Goal: Task Accomplishment & Management: Manage account settings

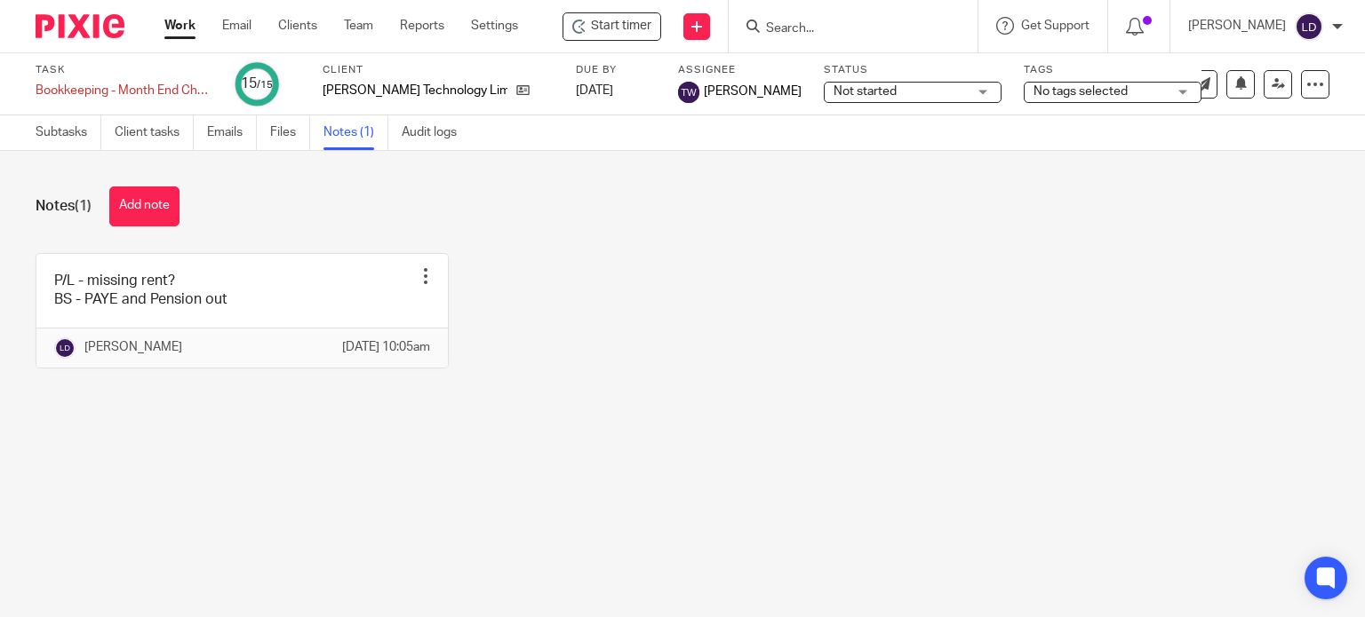
click at [183, 27] on link "Work" at bounding box center [179, 26] width 31 height 18
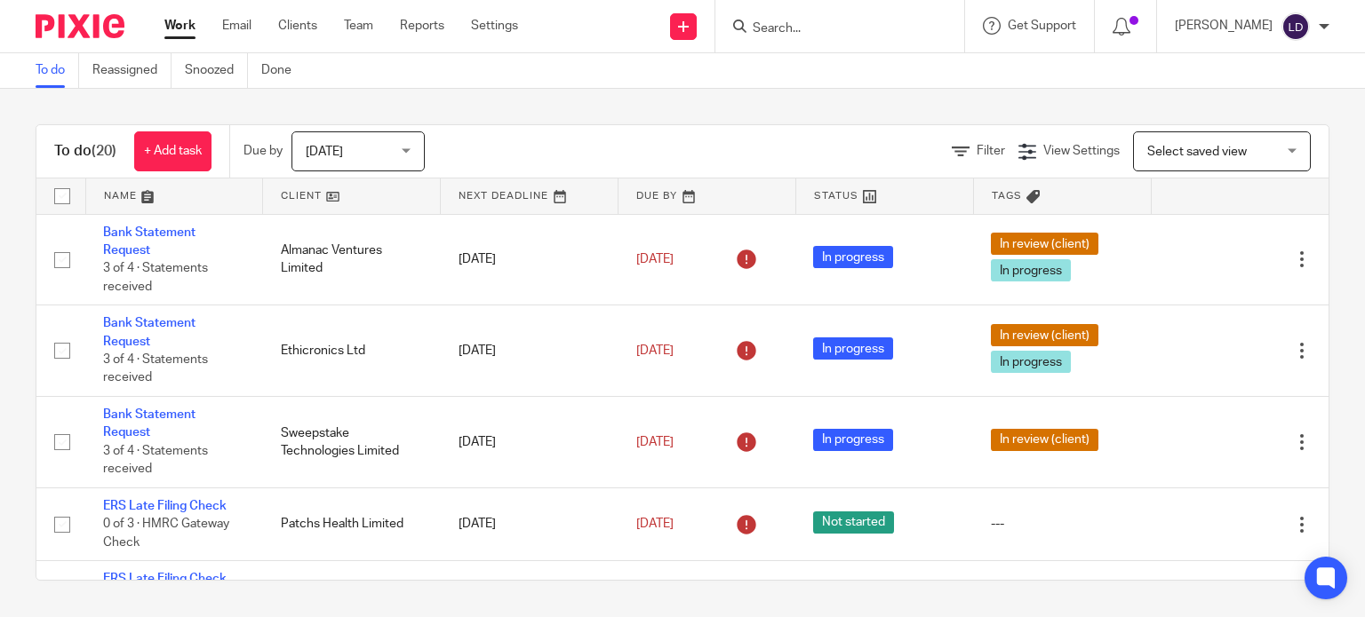
click at [294, 201] on link at bounding box center [351, 197] width 177 height 36
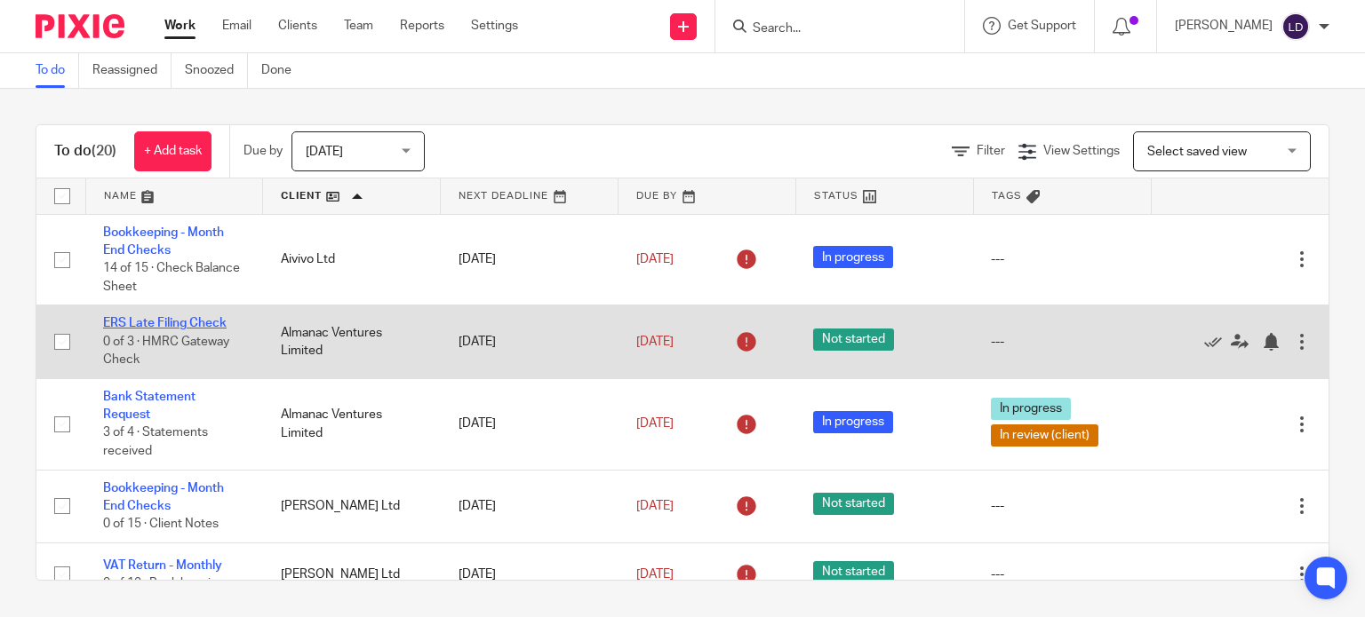
click at [174, 322] on link "ERS Late Filing Check" at bounding box center [164, 323] width 123 height 12
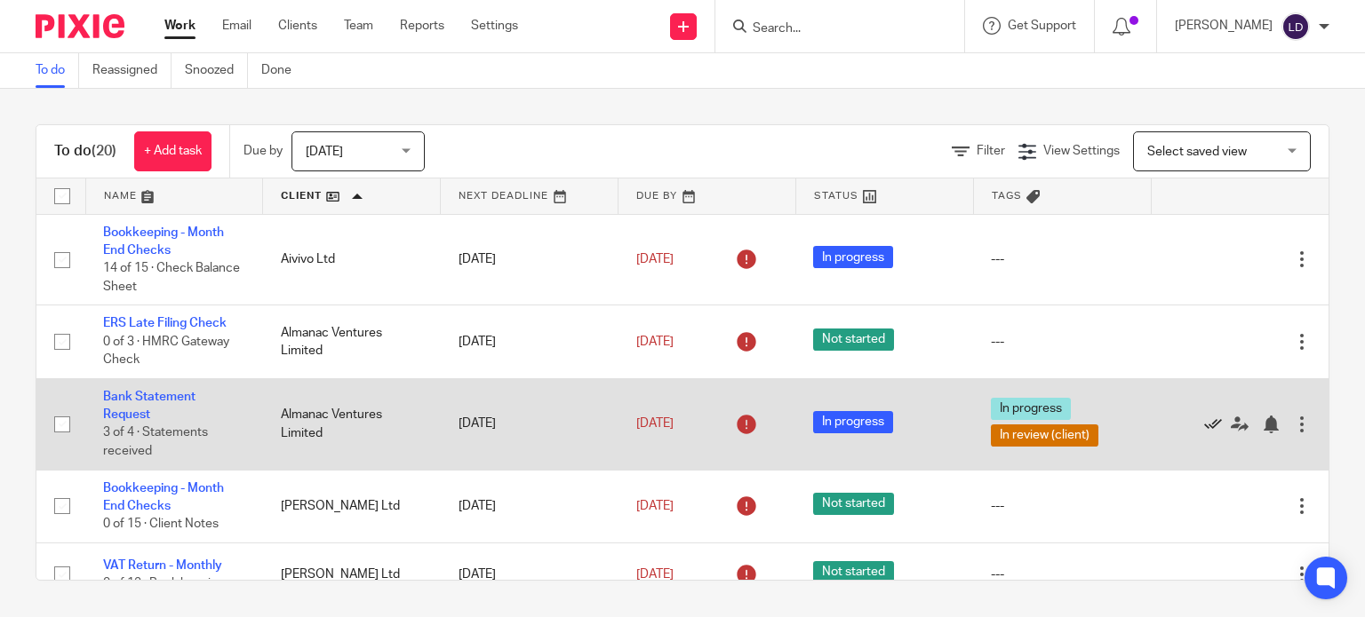
click at [1204, 422] on icon at bounding box center [1213, 425] width 18 height 18
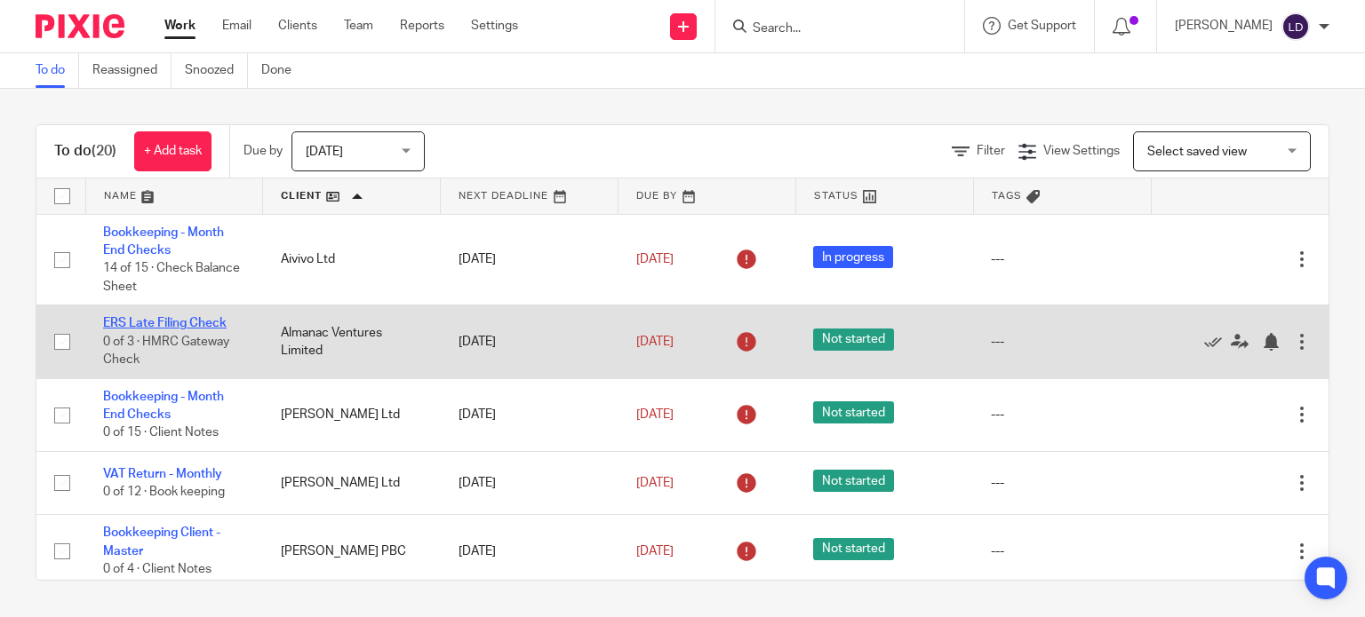
click at [172, 322] on link "ERS Late Filing Check" at bounding box center [164, 323] width 123 height 12
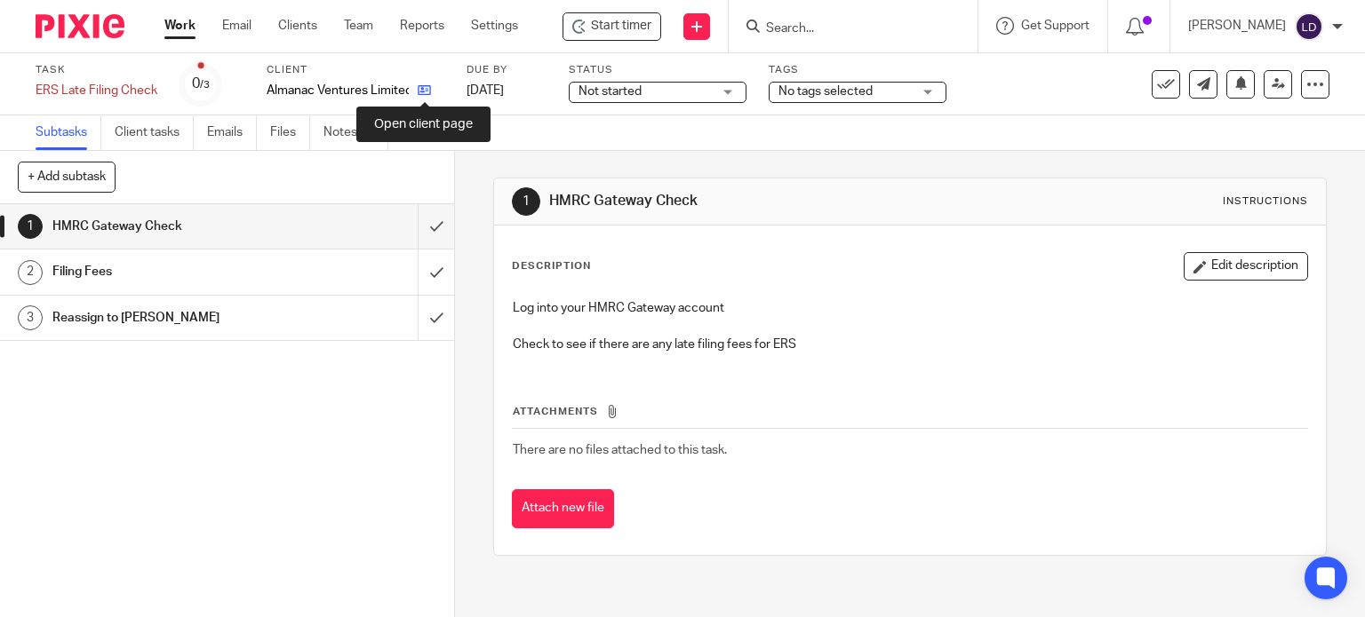
click at [419, 95] on icon at bounding box center [424, 90] width 13 height 13
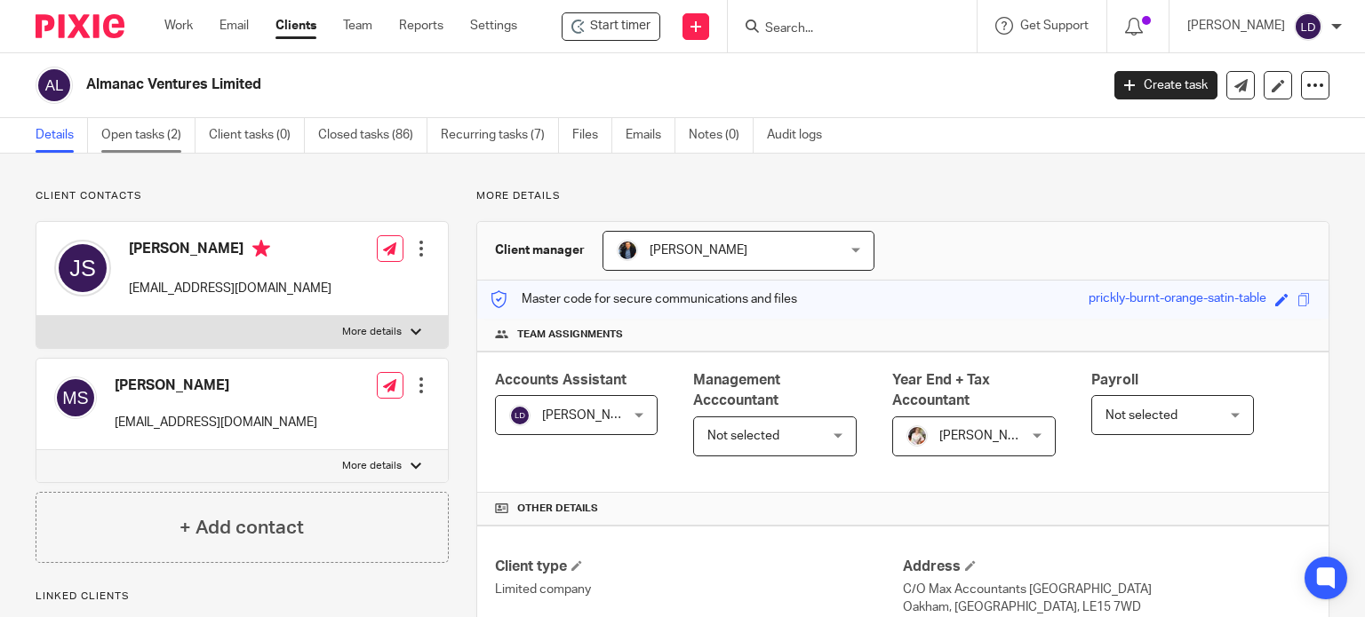
click at [108, 130] on link "Open tasks (2)" at bounding box center [148, 135] width 94 height 35
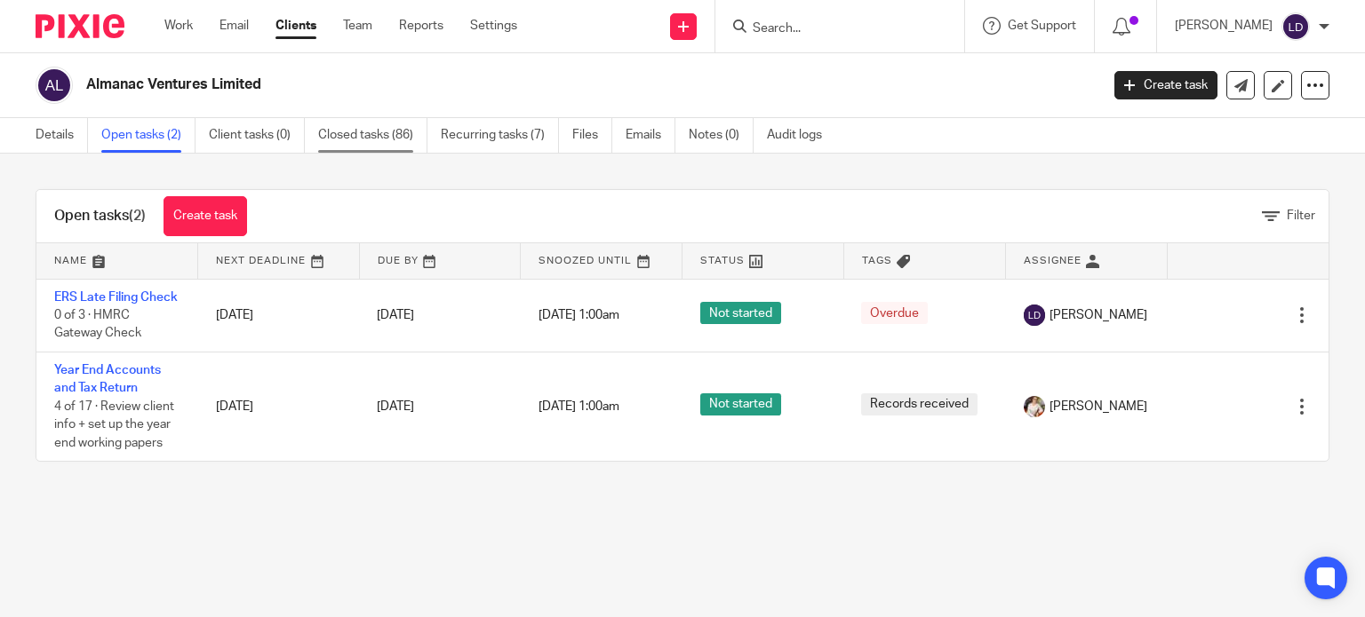
click at [359, 141] on link "Closed tasks (86)" at bounding box center [372, 135] width 109 height 35
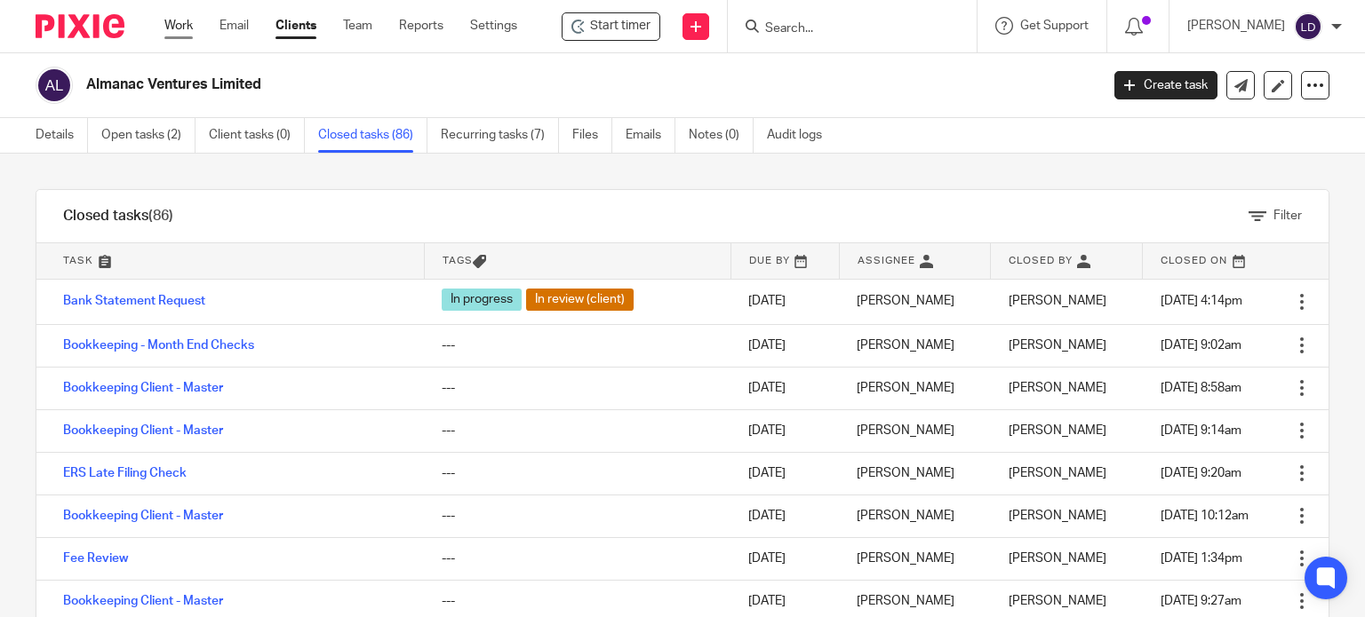
click at [182, 23] on link "Work" at bounding box center [178, 26] width 28 height 18
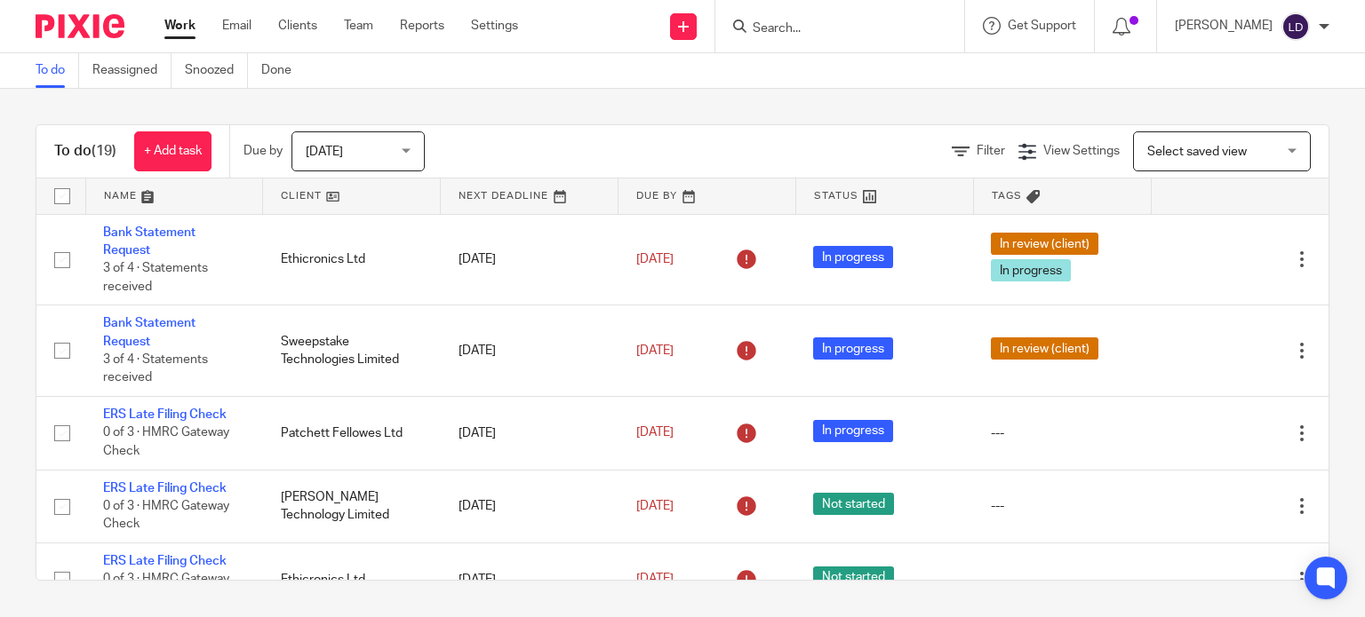
click at [263, 200] on link at bounding box center [351, 197] width 177 height 36
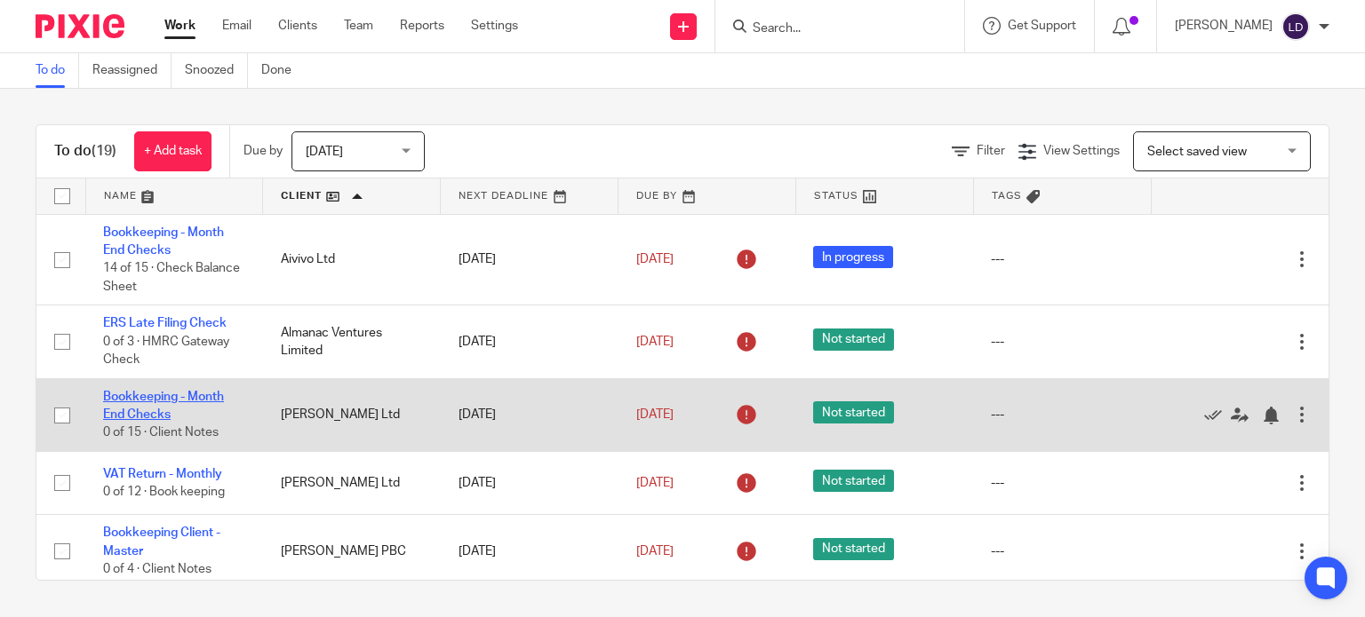
click at [175, 394] on link "Bookkeeping - Month End Checks" at bounding box center [163, 406] width 121 height 30
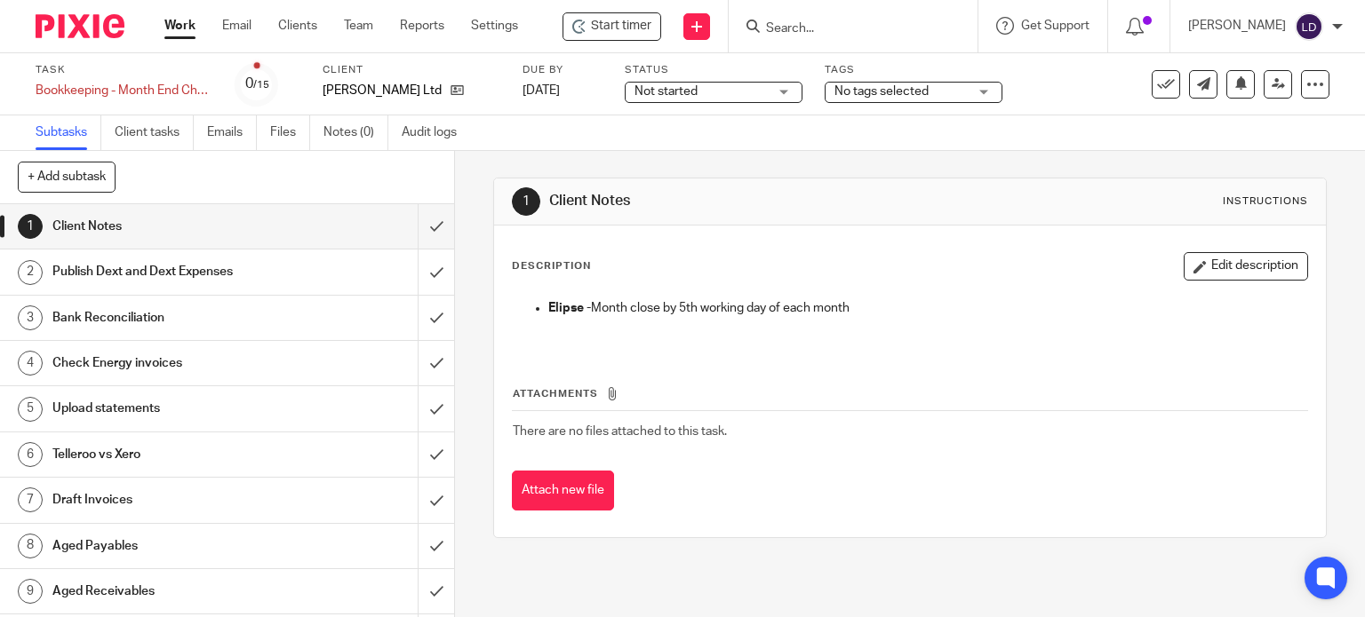
click at [604, 28] on span "Start timer" at bounding box center [621, 26] width 60 height 19
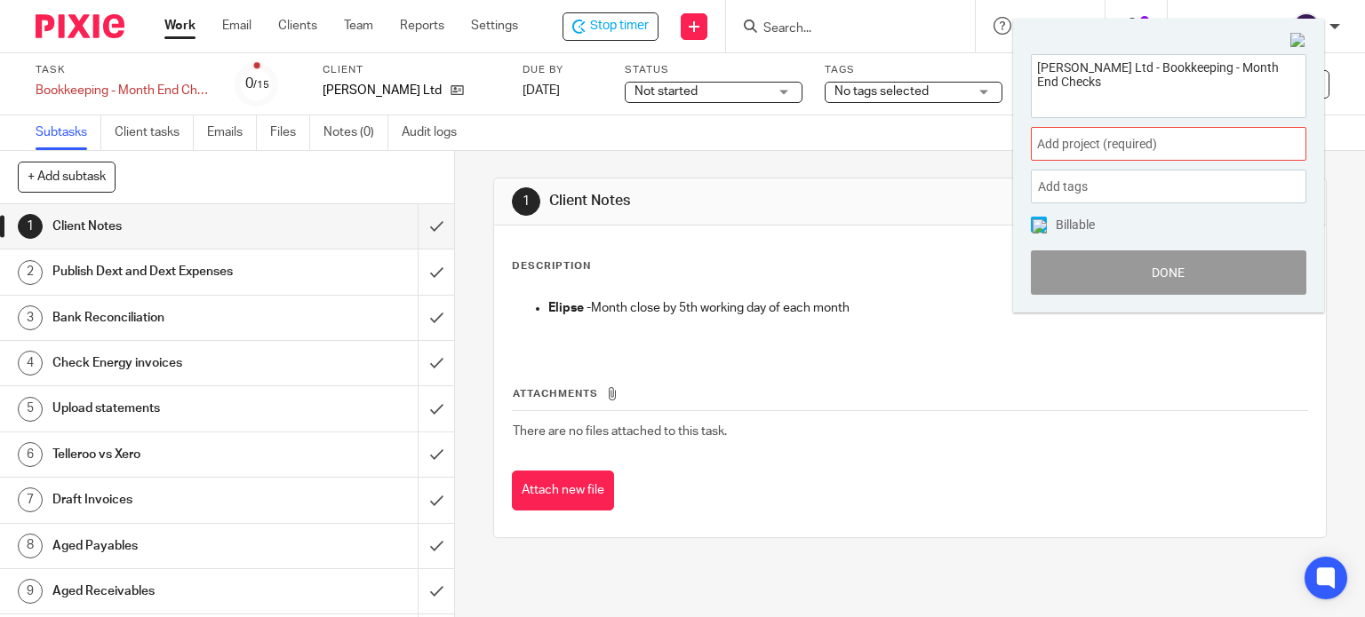
click at [1048, 148] on span "Add project (required) :" at bounding box center [1149, 144] width 224 height 19
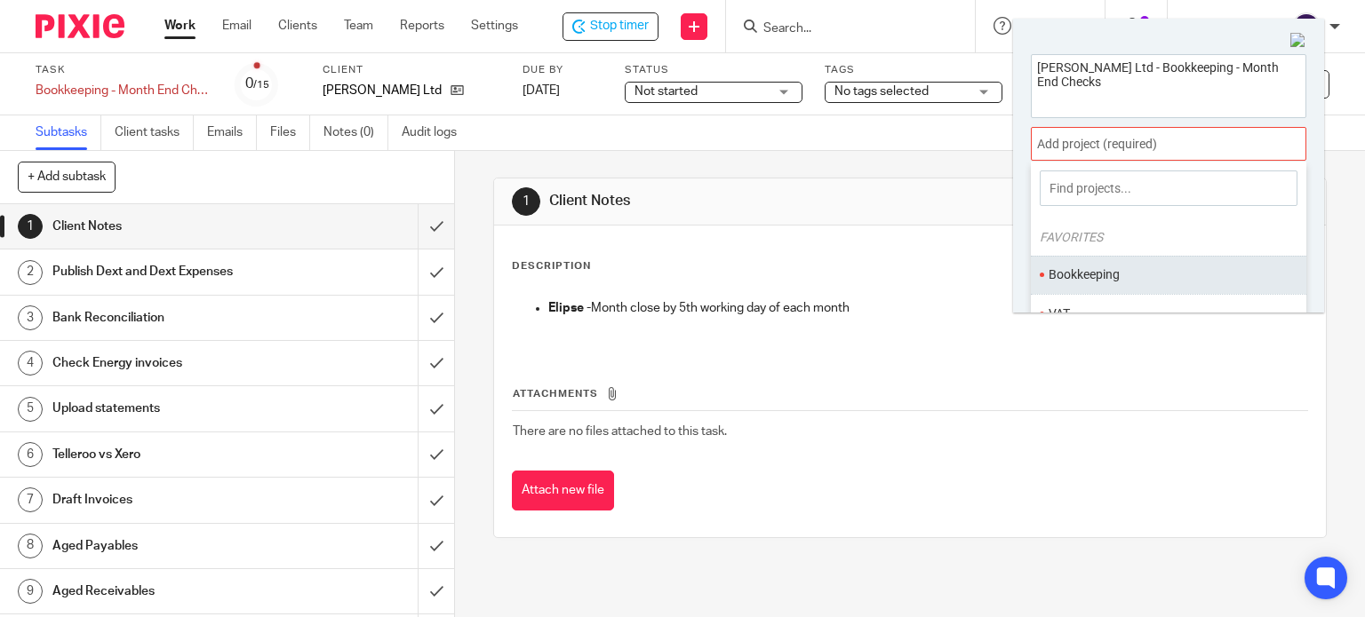
click at [1090, 269] on li "Bookkeeping" at bounding box center [1164, 275] width 232 height 19
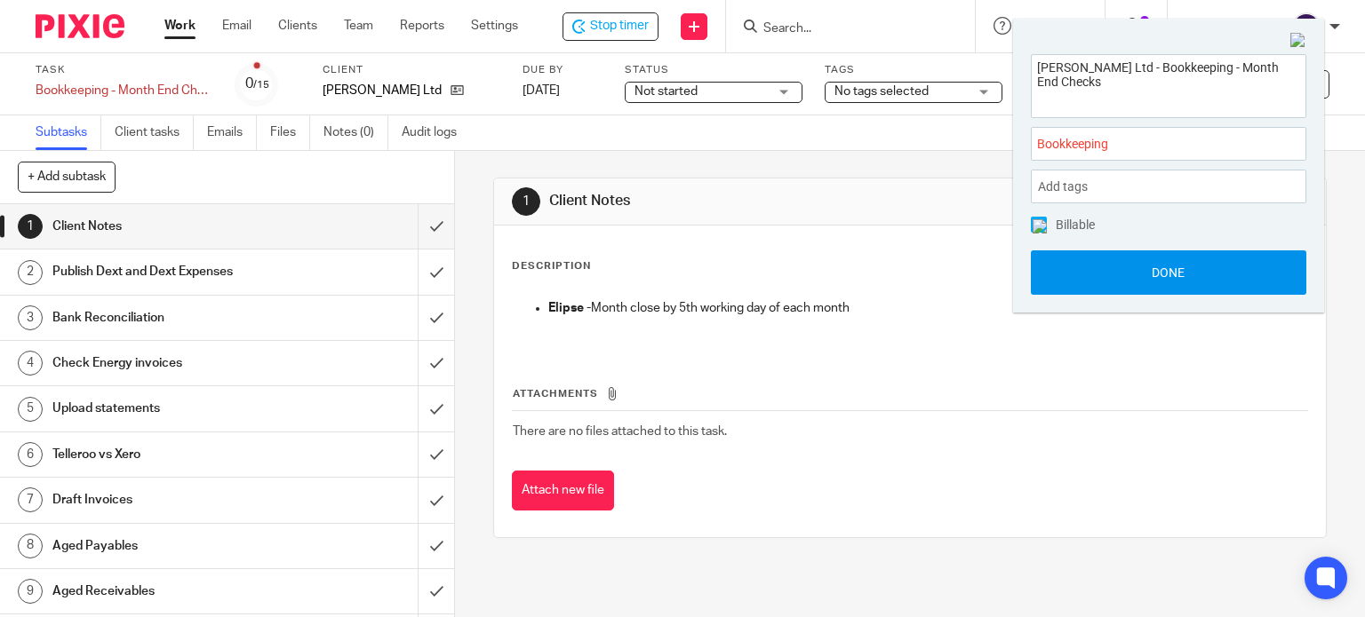
click at [1088, 287] on button "Done" at bounding box center [1168, 273] width 275 height 44
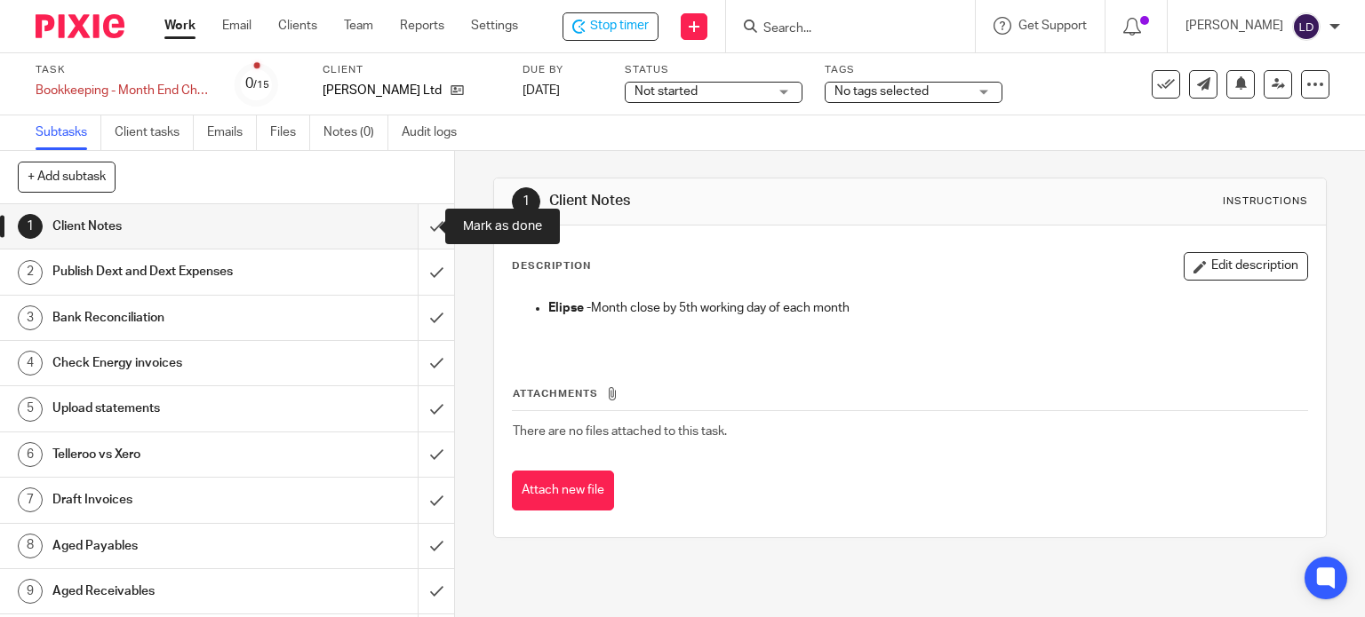
click at [432, 229] on input "submit" at bounding box center [227, 226] width 454 height 44
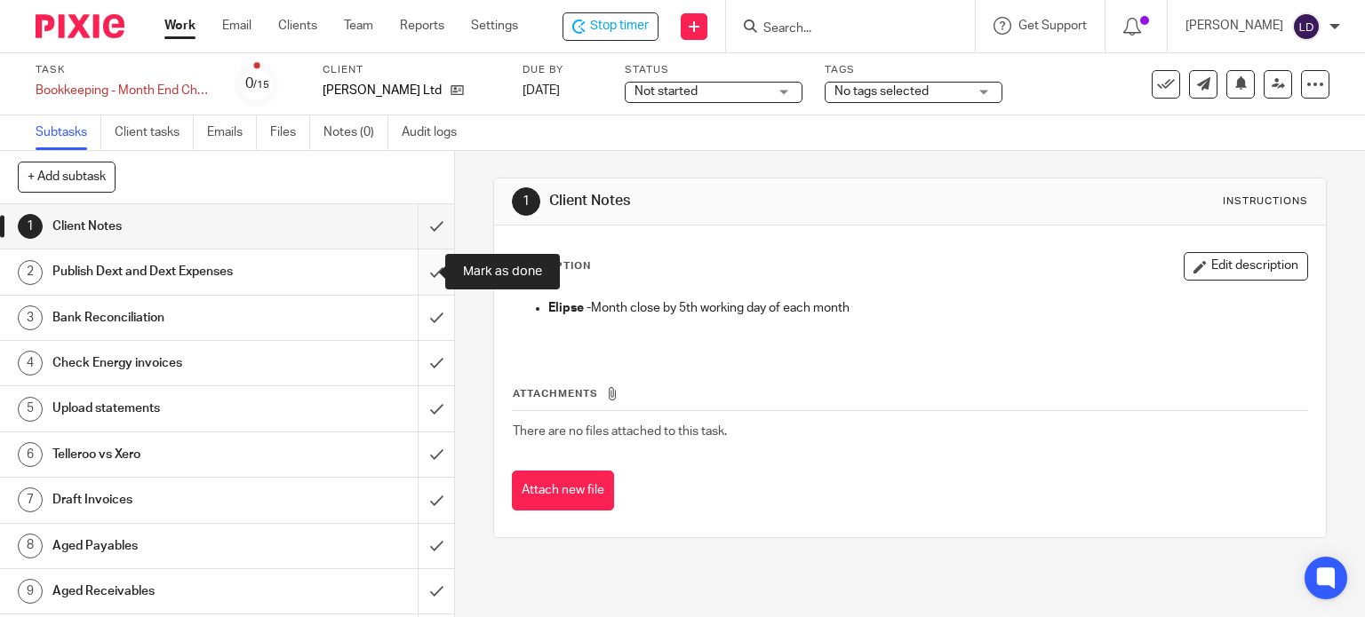
click at [419, 266] on input "submit" at bounding box center [227, 272] width 454 height 44
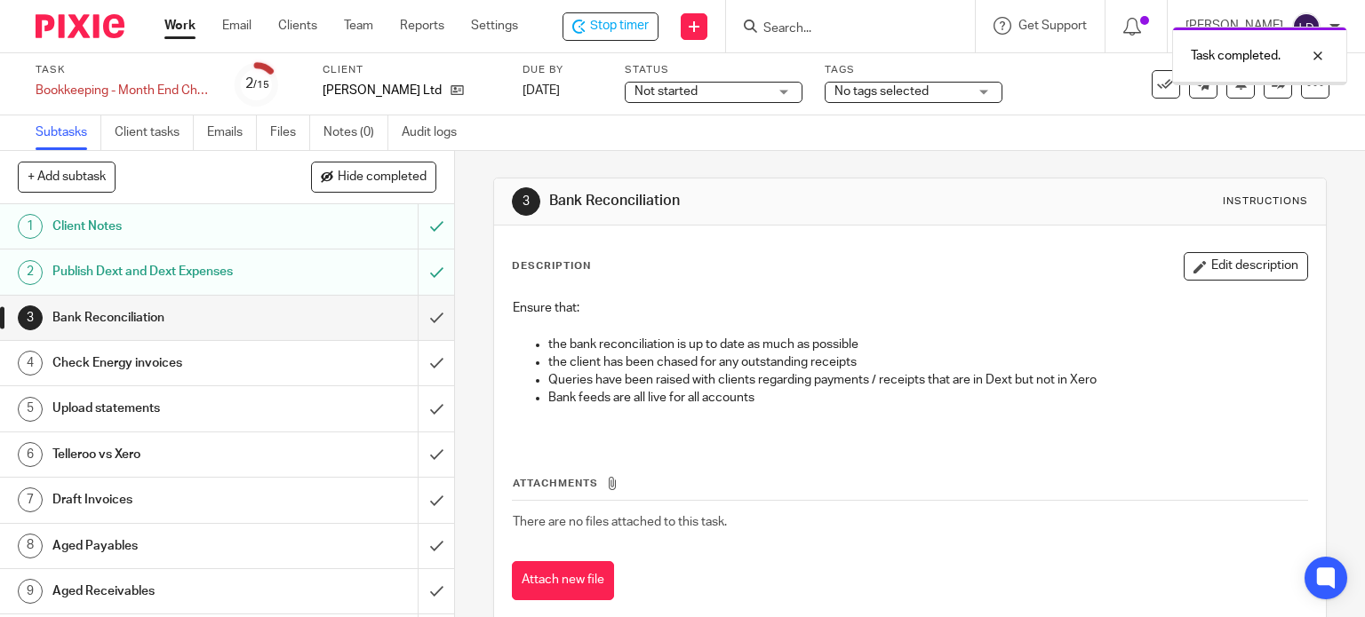
click at [423, 319] on input "submit" at bounding box center [227, 318] width 454 height 44
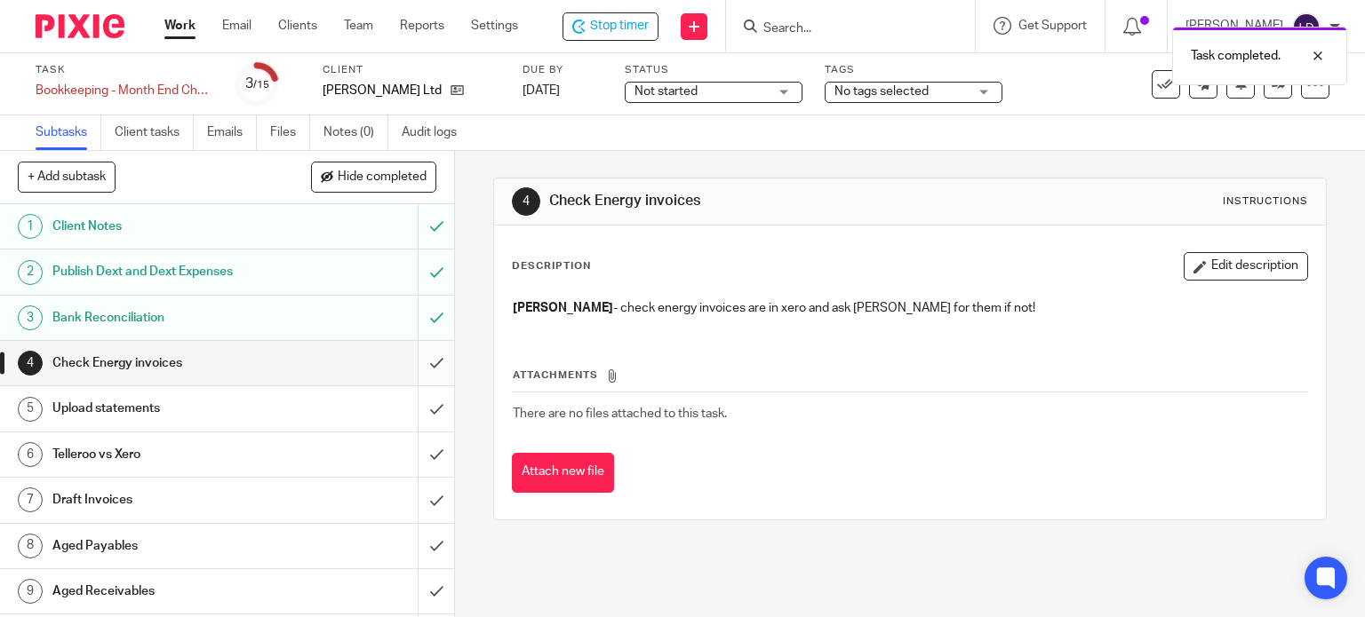
click at [426, 357] on input "submit" at bounding box center [227, 363] width 454 height 44
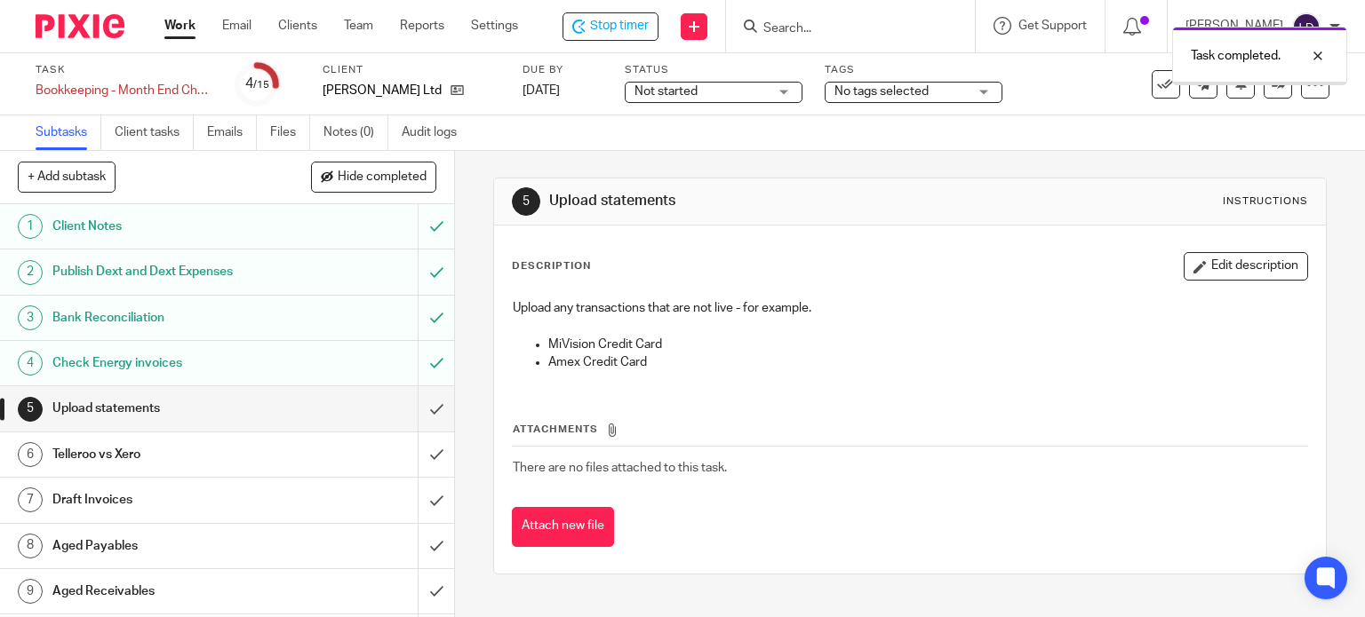
click at [442, 98] on link at bounding box center [453, 91] width 22 height 18
click at [426, 409] on input "submit" at bounding box center [227, 408] width 454 height 44
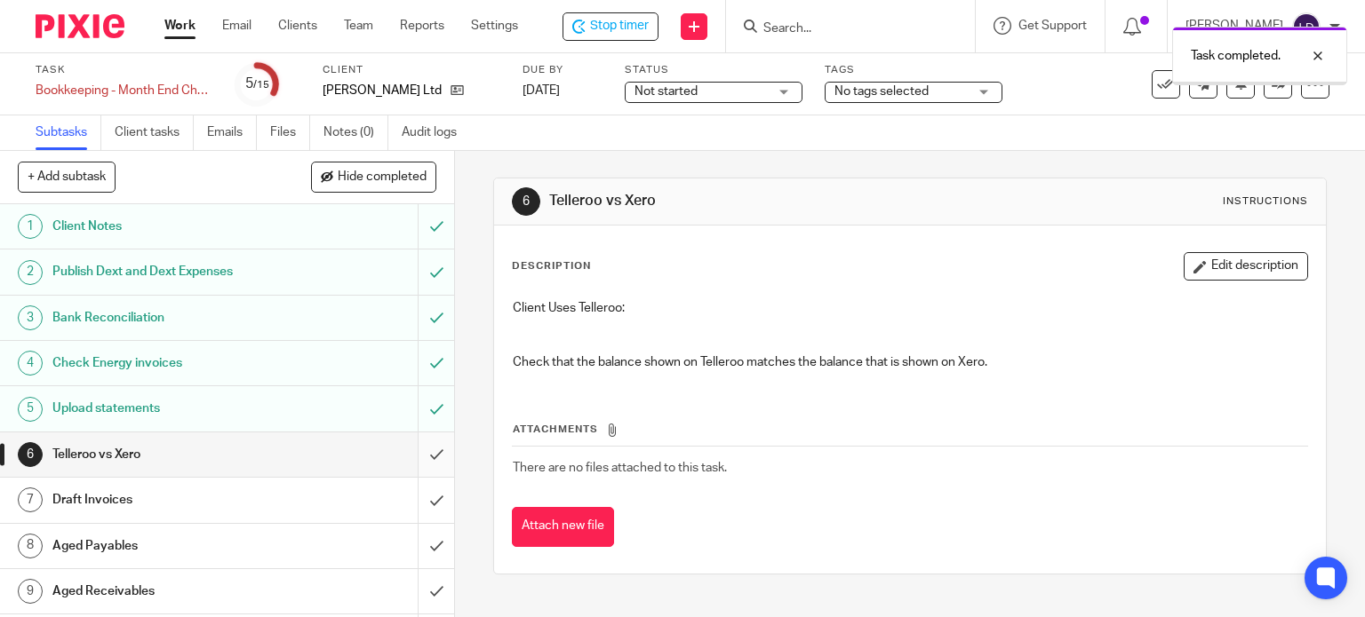
click at [427, 461] on input "submit" at bounding box center [227, 455] width 454 height 44
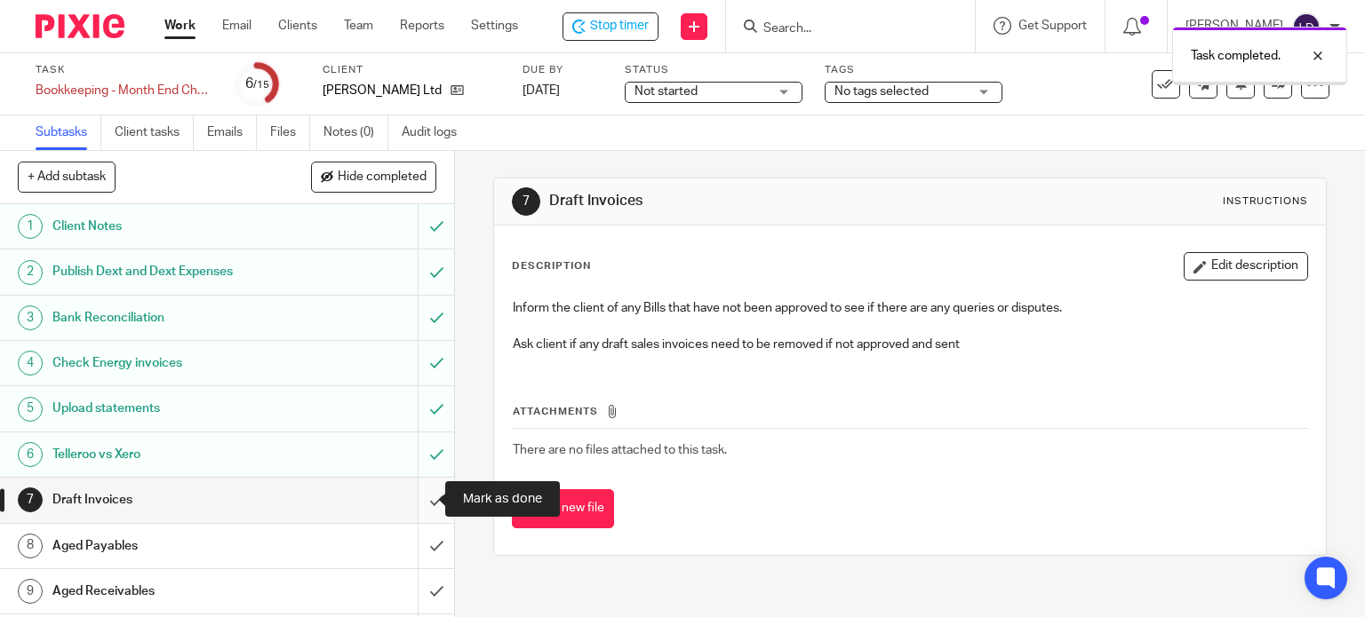
click at [420, 499] on input "submit" at bounding box center [227, 500] width 454 height 44
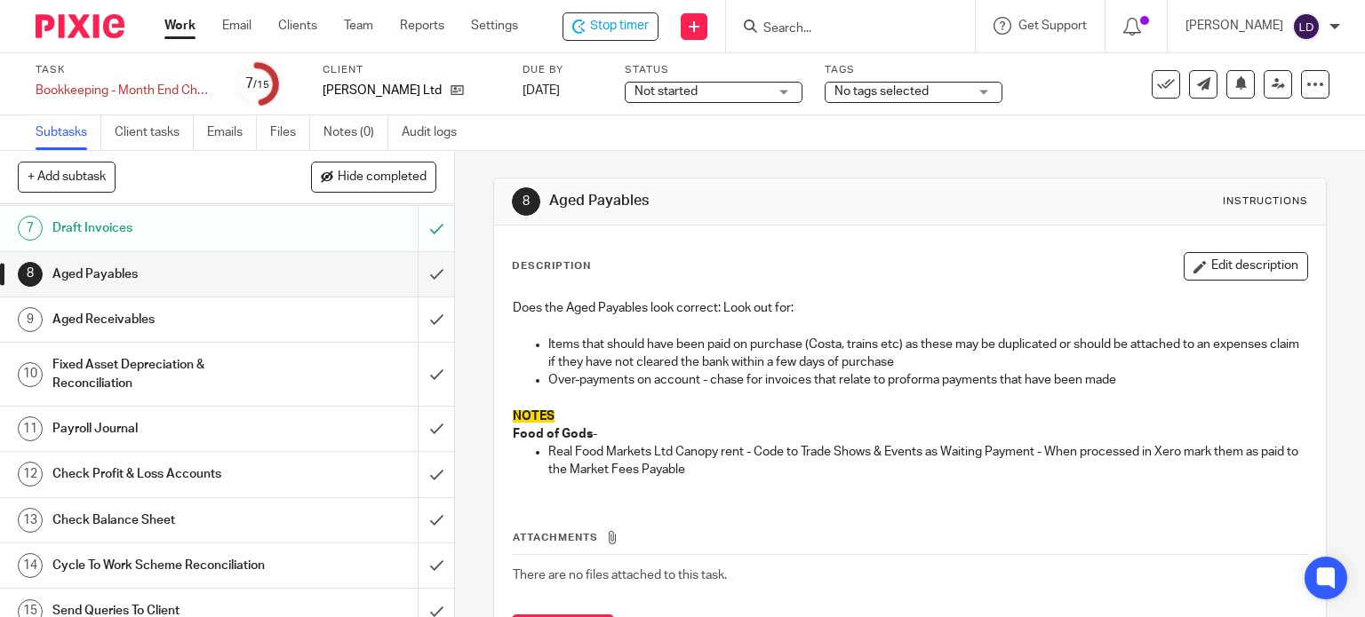
scroll to position [286, 0]
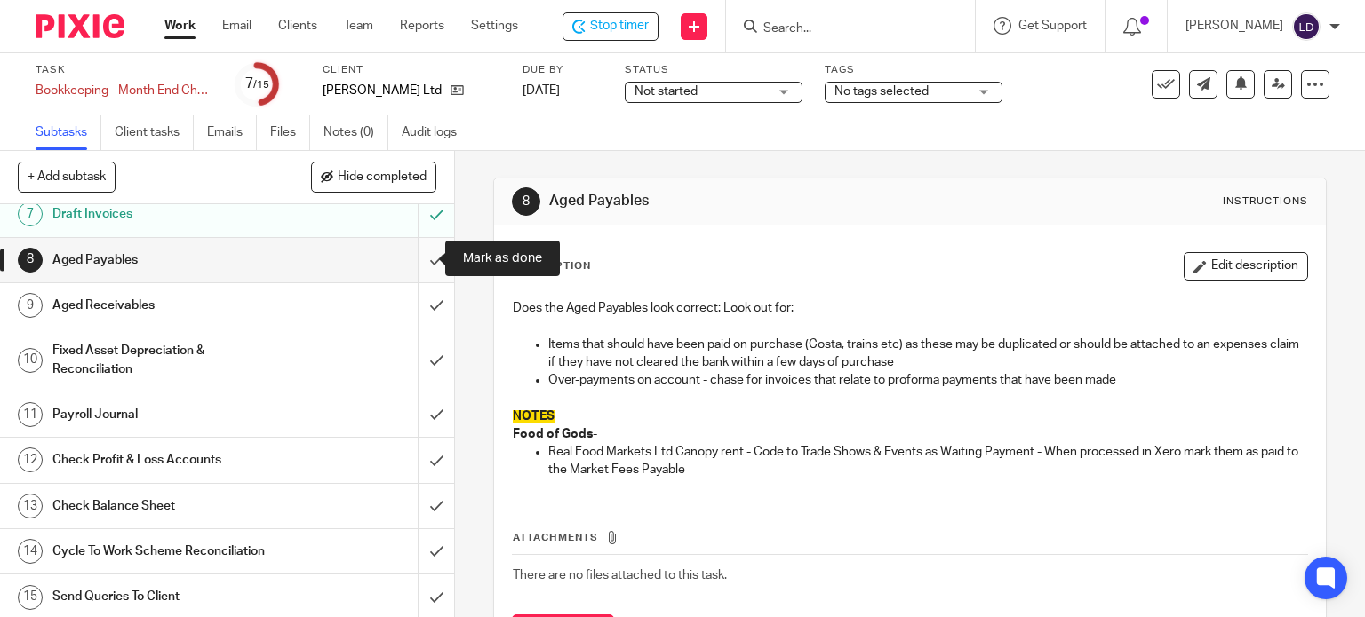
drag, startPoint x: 427, startPoint y: 262, endPoint x: 416, endPoint y: 290, distance: 30.7
click at [426, 264] on input "submit" at bounding box center [227, 260] width 454 height 44
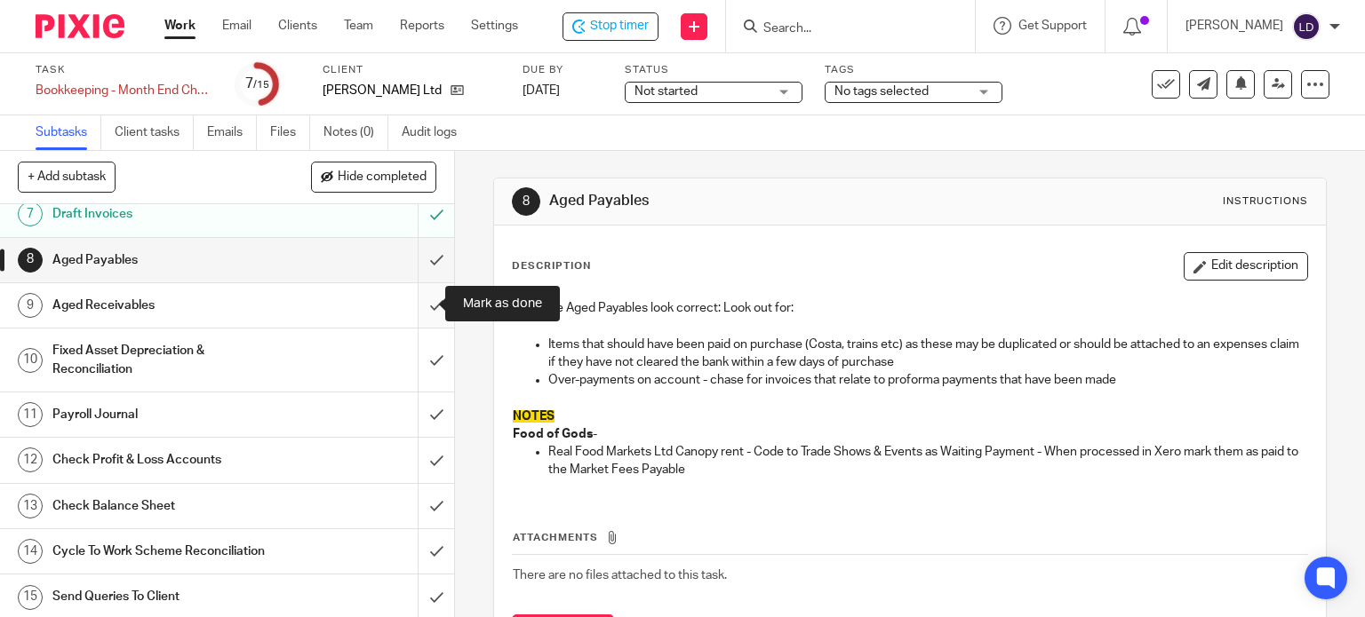
click at [416, 300] on input "submit" at bounding box center [227, 305] width 454 height 44
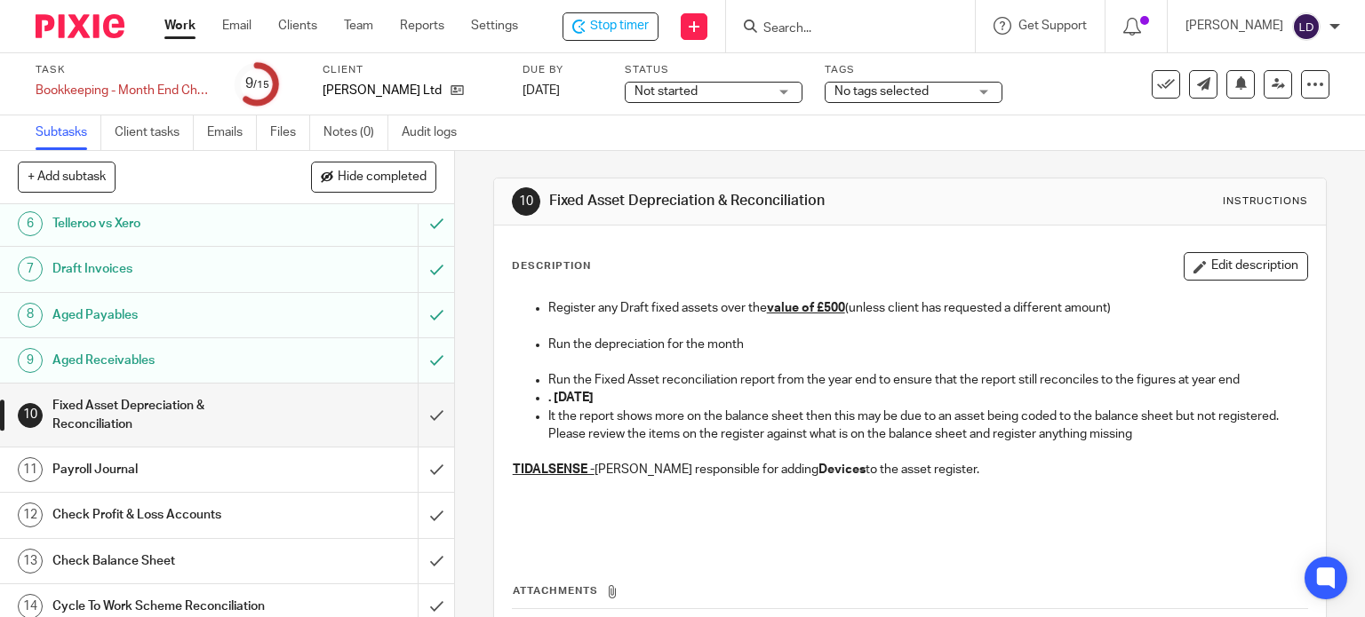
scroll to position [286, 0]
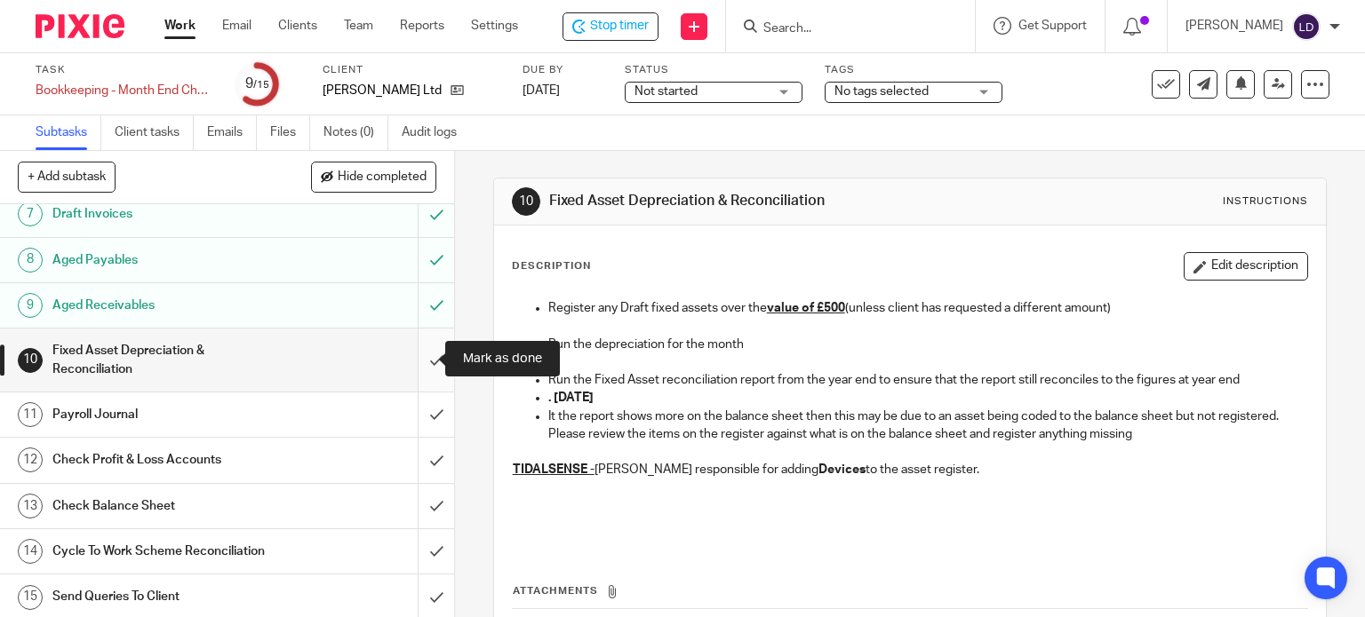
drag, startPoint x: 418, startPoint y: 354, endPoint x: 424, endPoint y: 386, distance: 32.4
click at [417, 355] on input "submit" at bounding box center [227, 360] width 454 height 63
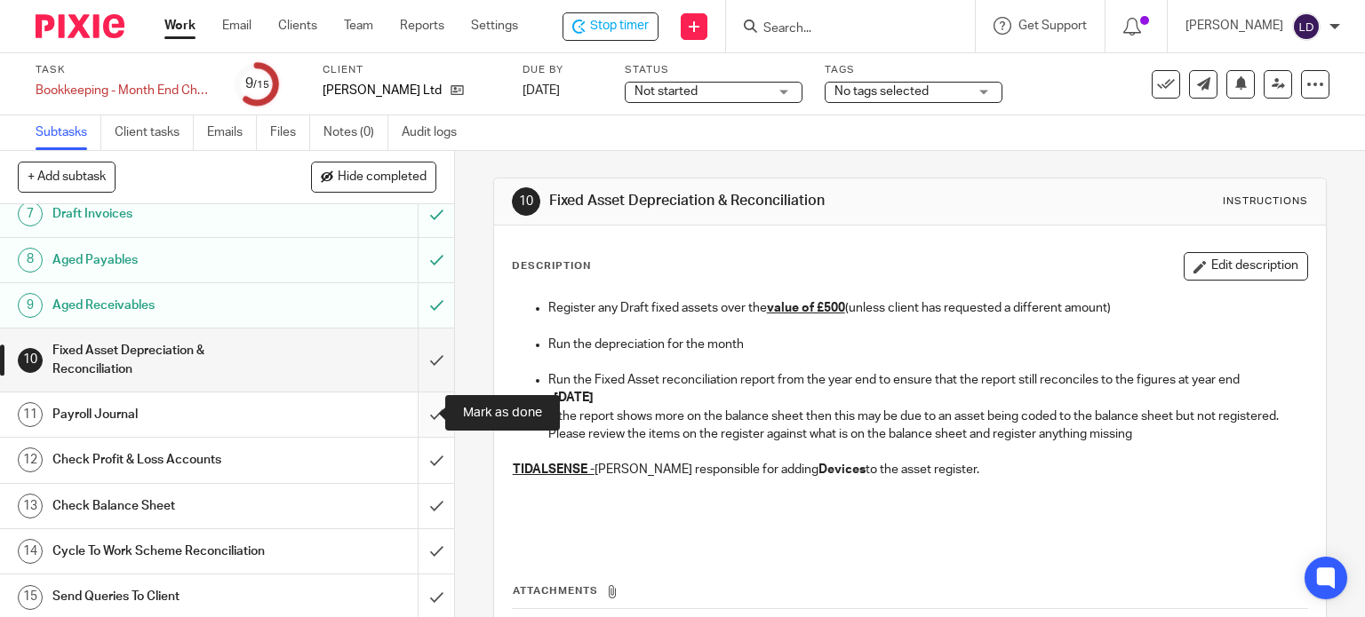
click at [427, 404] on input "submit" at bounding box center [227, 415] width 454 height 44
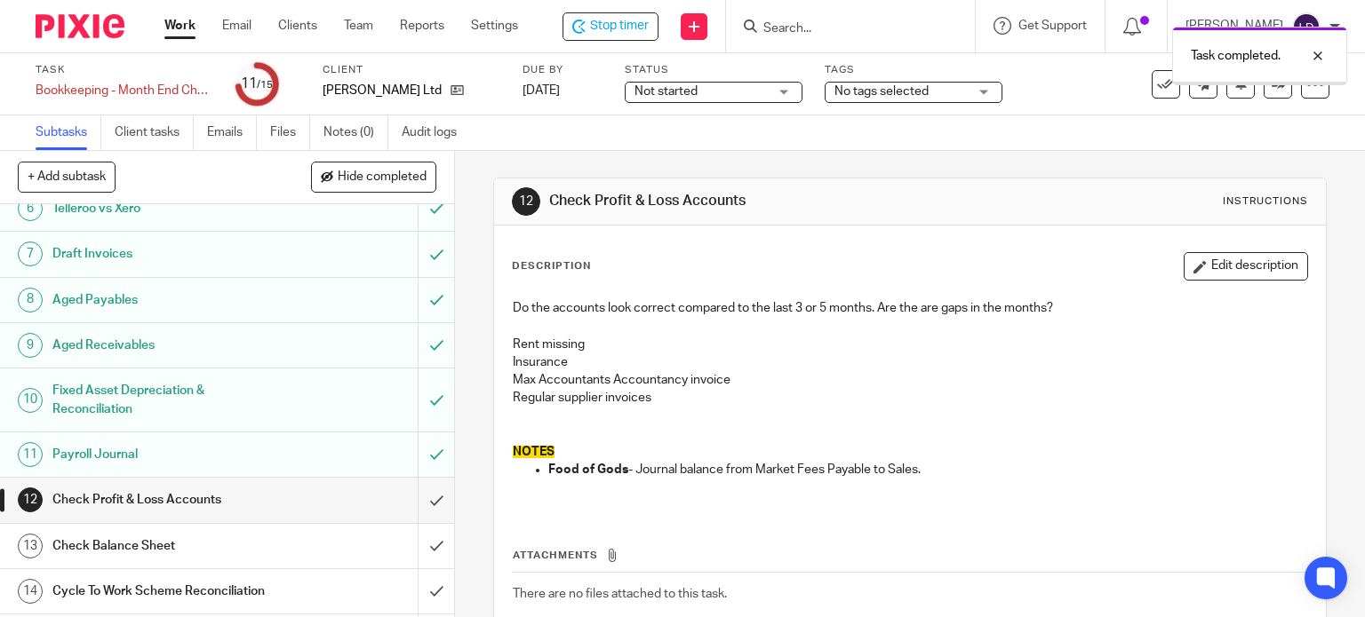
scroll to position [286, 0]
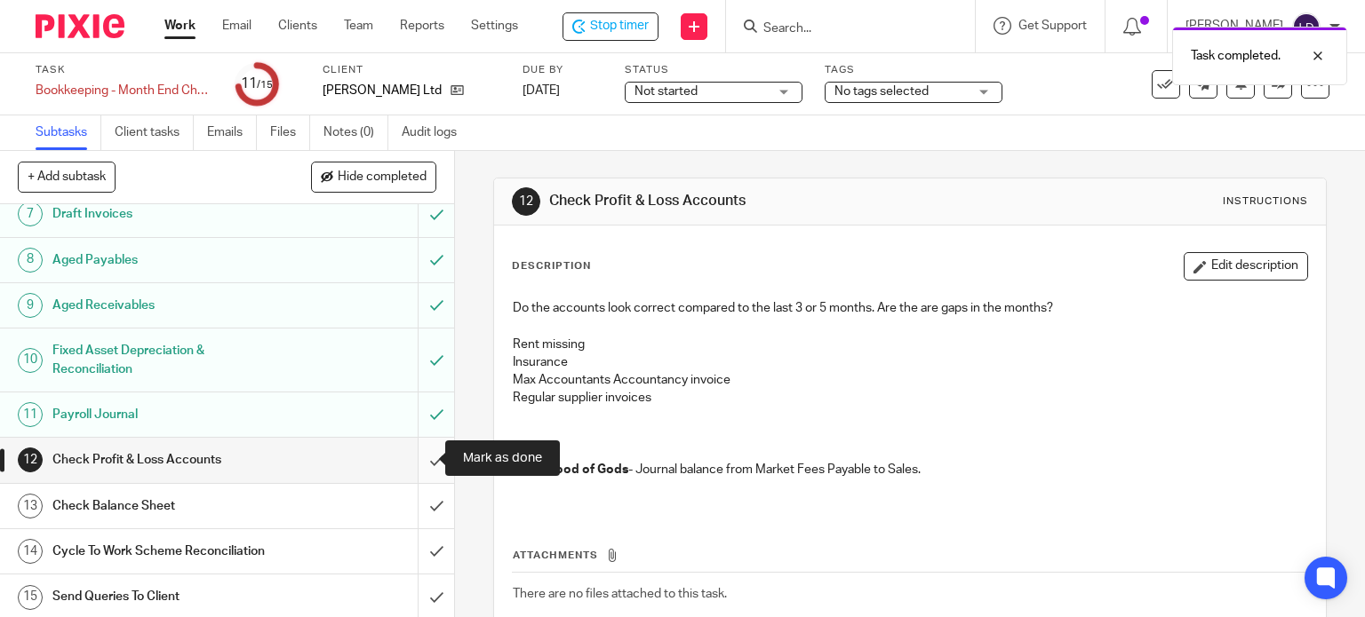
click at [420, 466] on input "submit" at bounding box center [227, 460] width 454 height 44
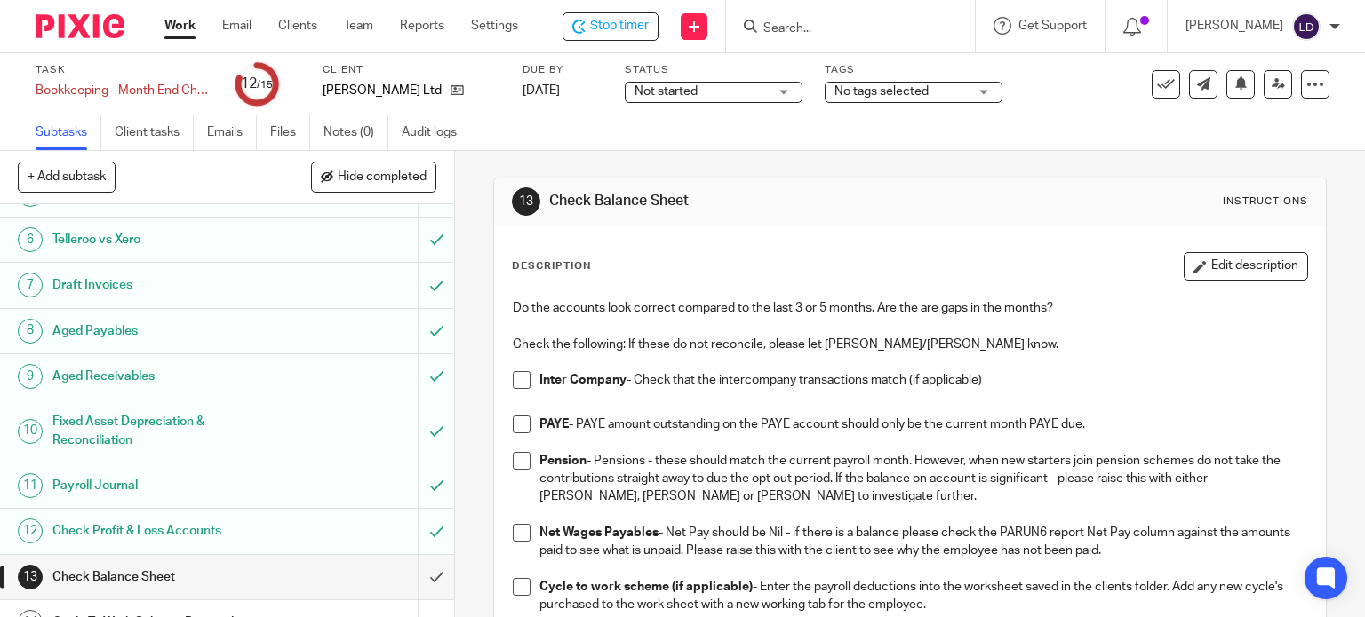
scroll to position [286, 0]
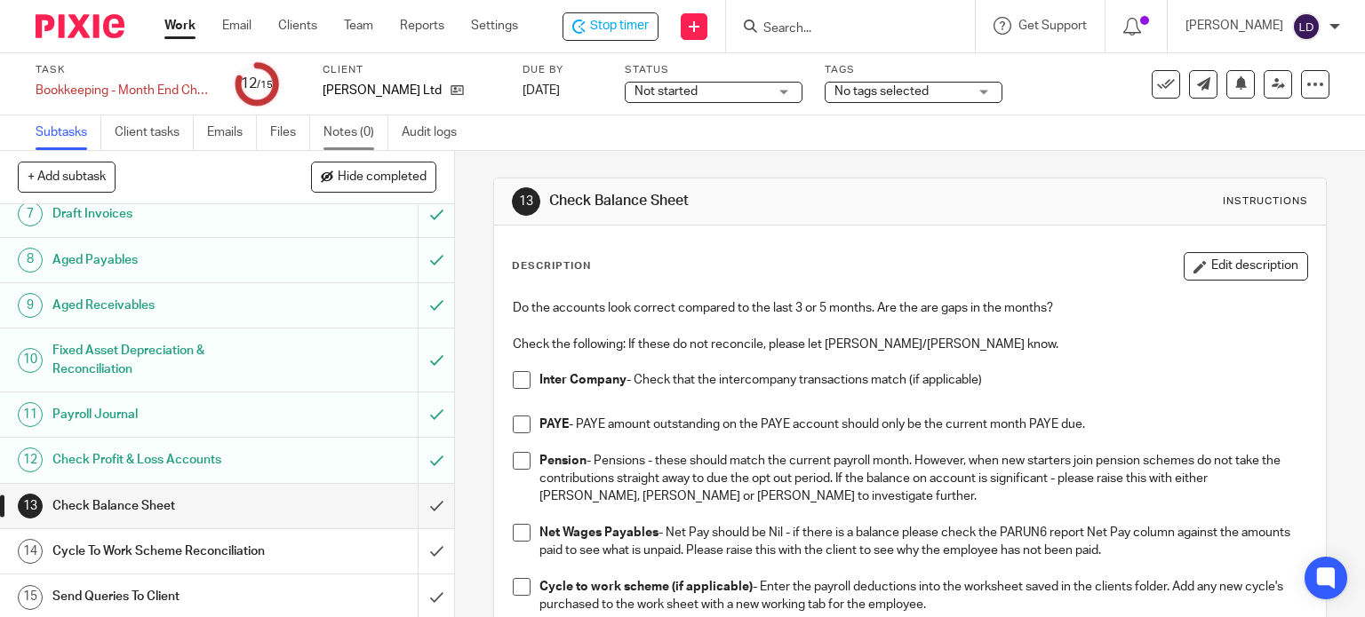
click at [370, 142] on link "Notes (0)" at bounding box center [355, 132] width 65 height 35
click at [521, 431] on span at bounding box center [522, 425] width 18 height 18
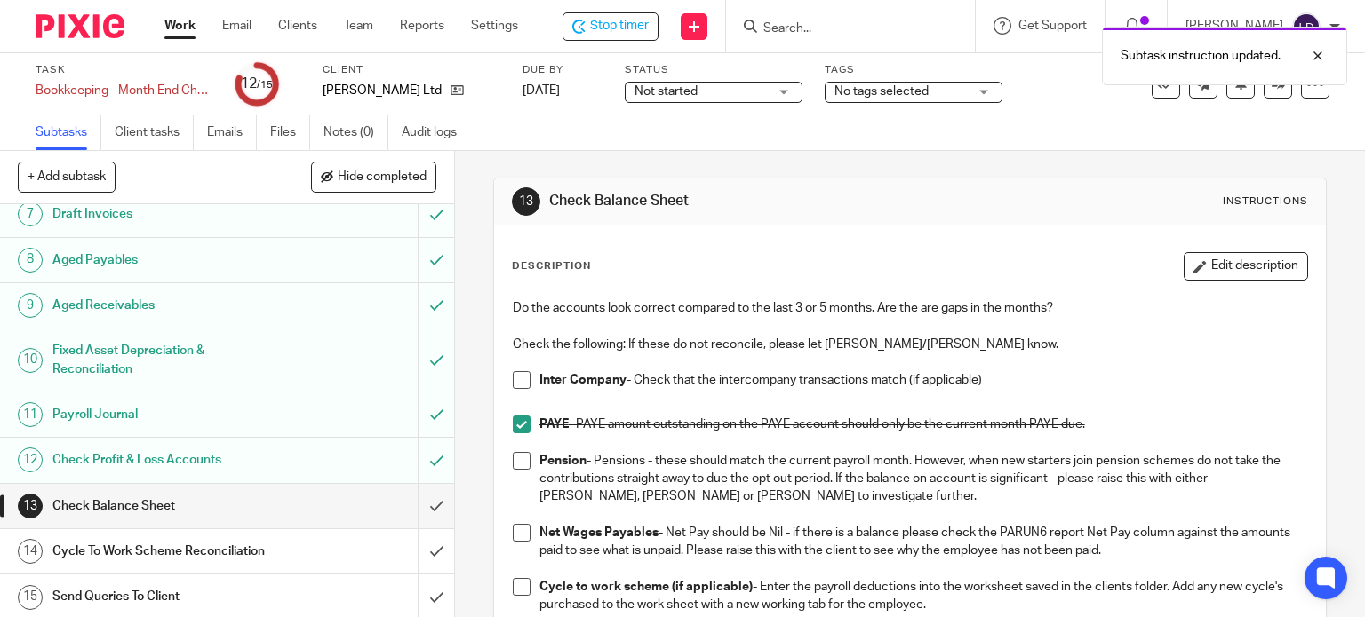
click at [522, 465] on span at bounding box center [522, 461] width 18 height 18
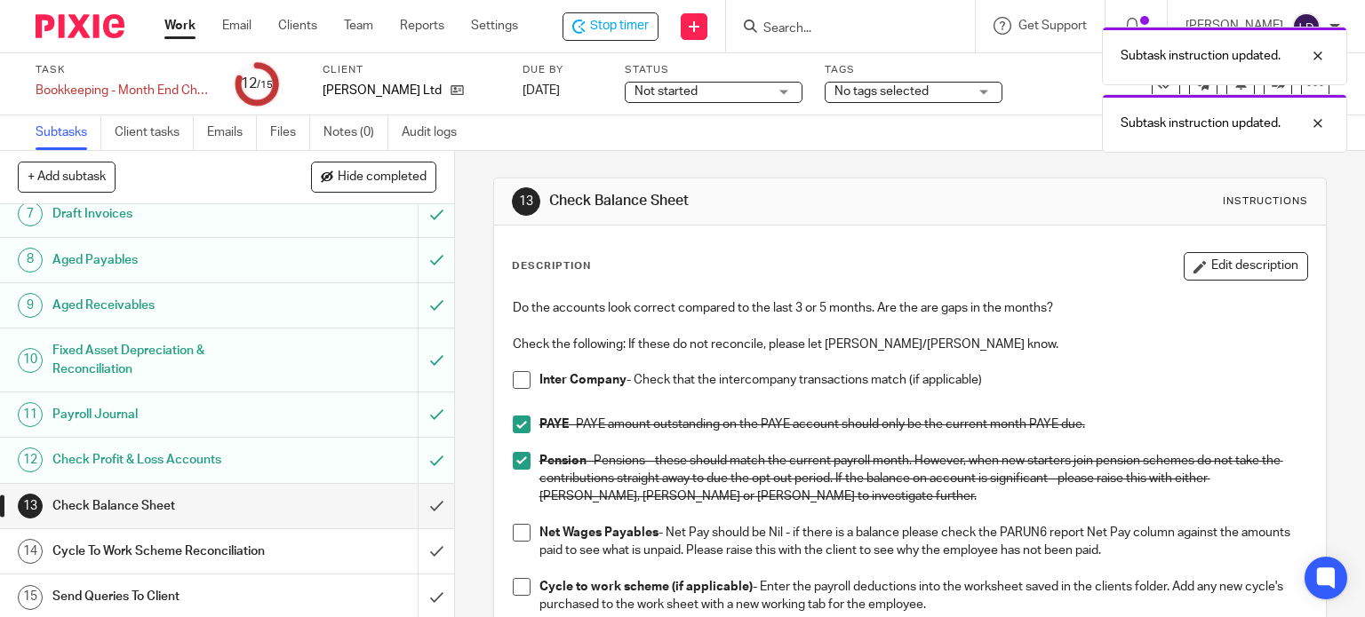
click at [513, 593] on span at bounding box center [522, 587] width 18 height 18
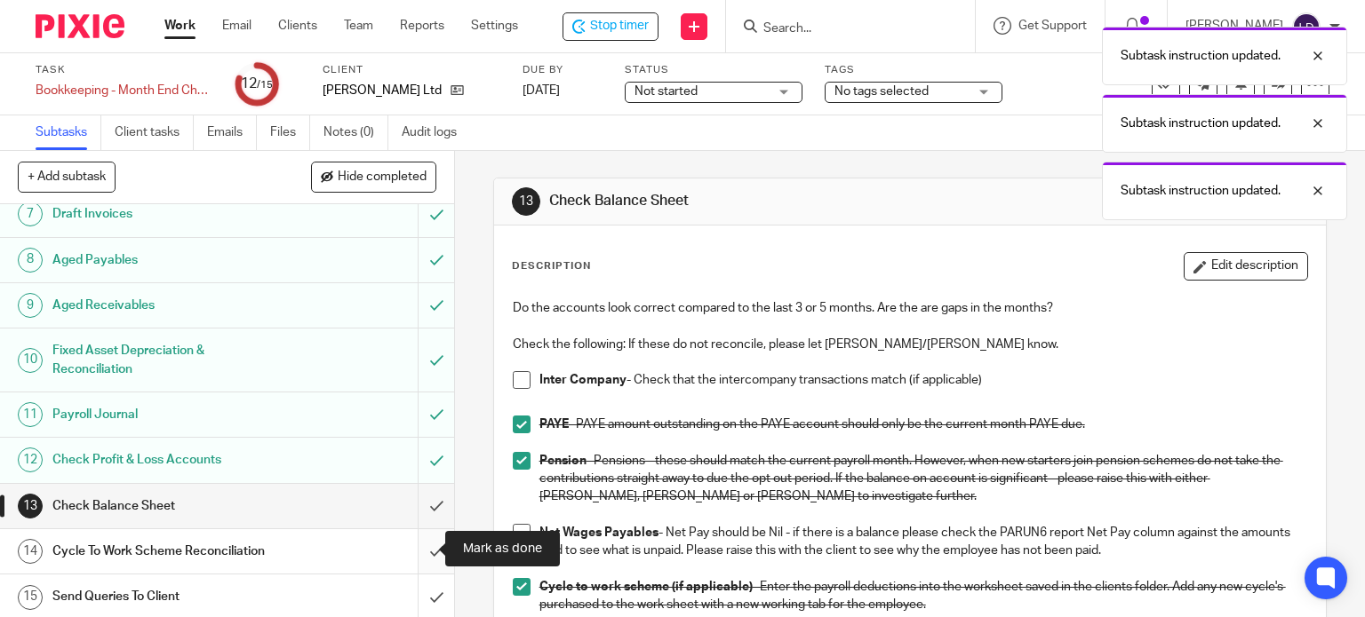
click at [424, 558] on input "submit" at bounding box center [227, 551] width 454 height 44
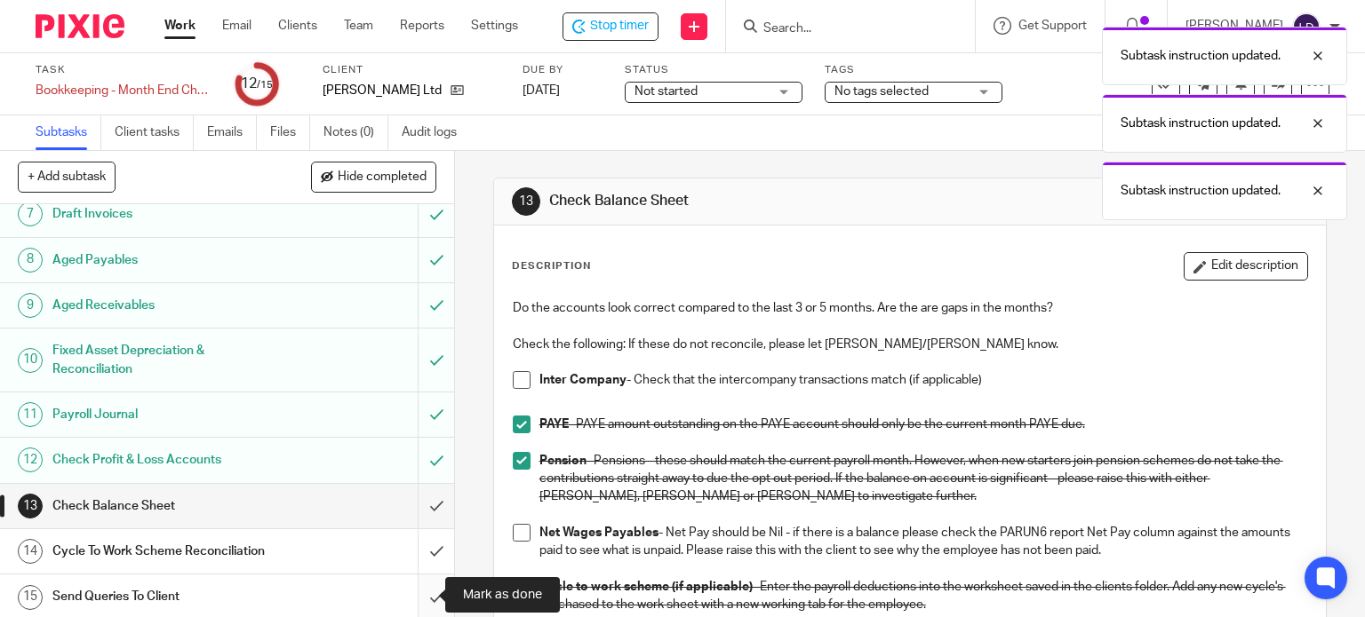
click at [424, 602] on input "submit" at bounding box center [227, 597] width 454 height 44
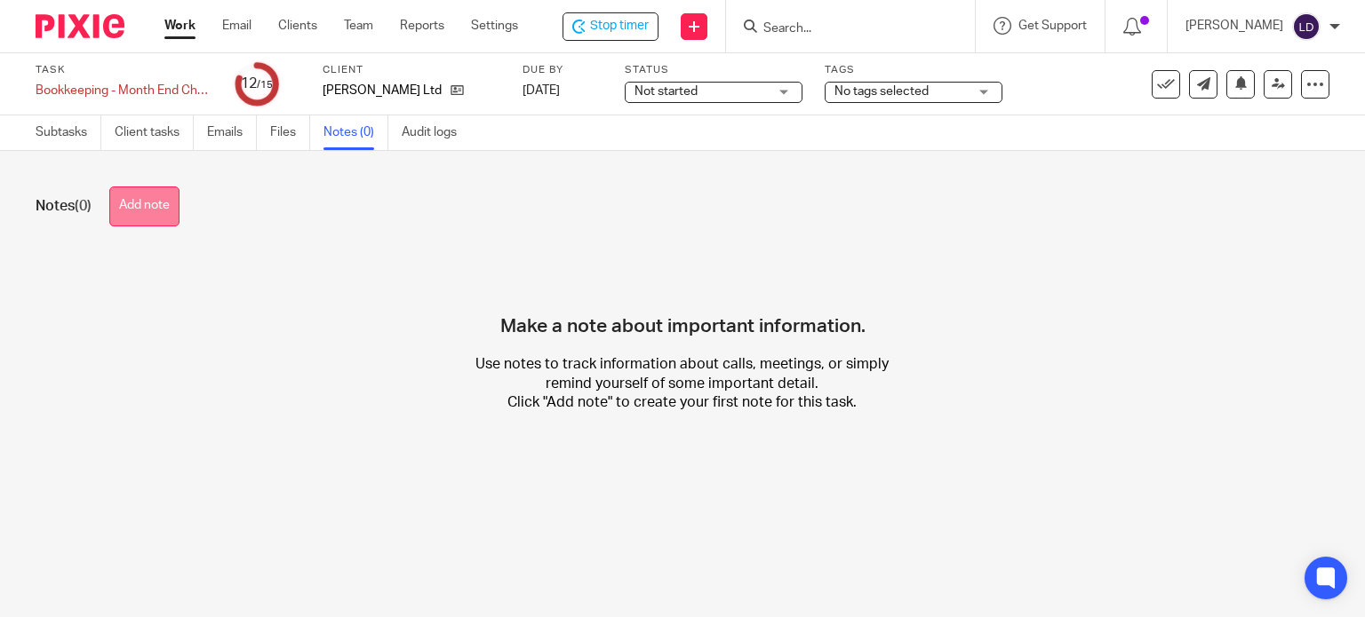
click at [170, 214] on button "Add note" at bounding box center [144, 207] width 70 height 40
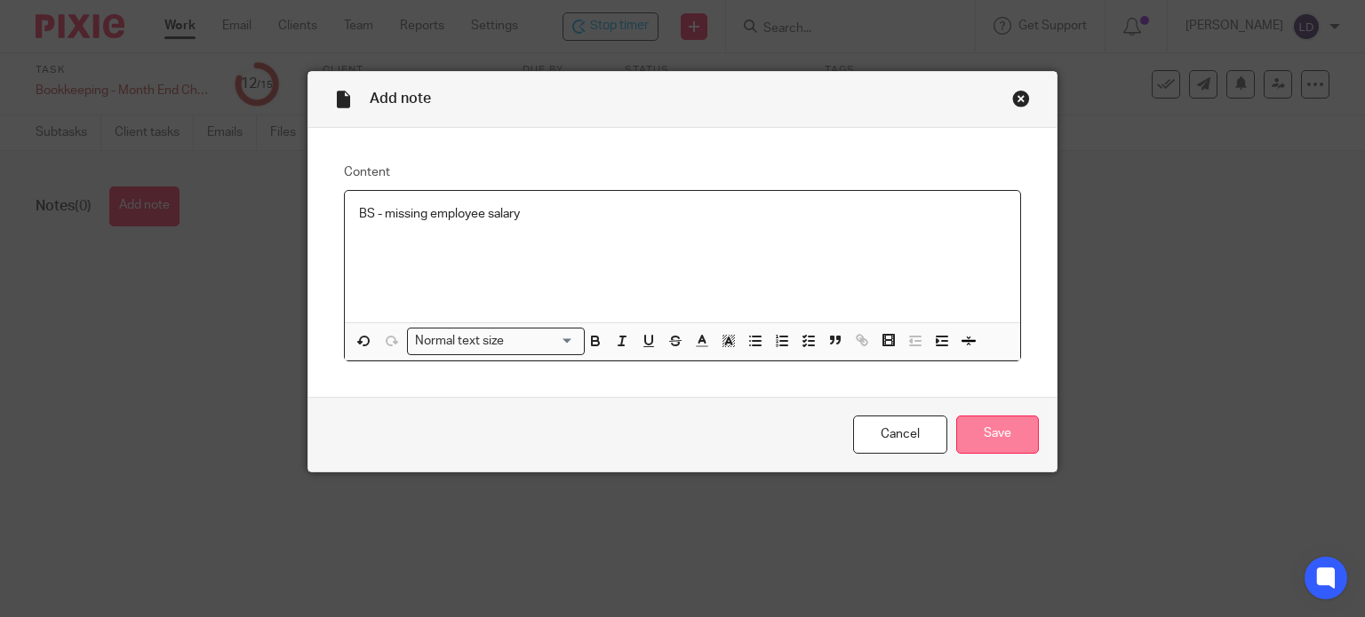
click at [987, 436] on input "Save" at bounding box center [997, 435] width 83 height 38
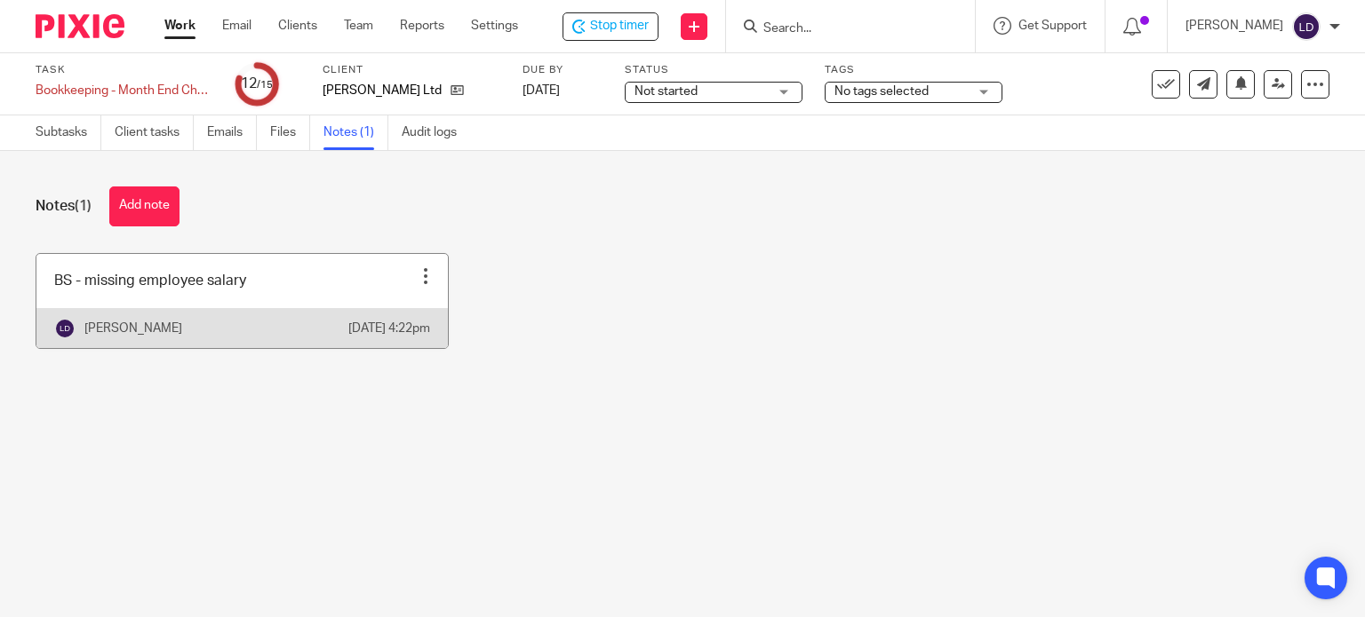
click at [362, 283] on link at bounding box center [241, 301] width 411 height 94
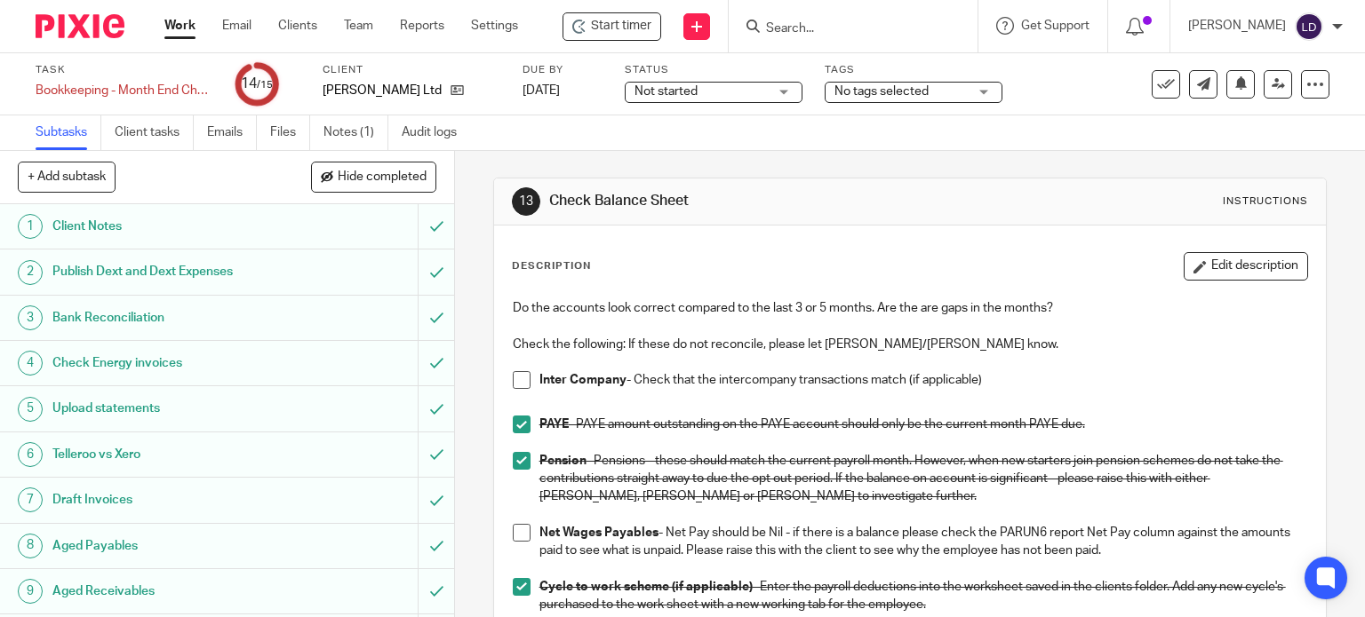
click at [1290, 20] on div "[PERSON_NAME]" at bounding box center [1265, 26] width 155 height 28
click at [1261, 117] on span "Logout" at bounding box center [1257, 123] width 40 height 12
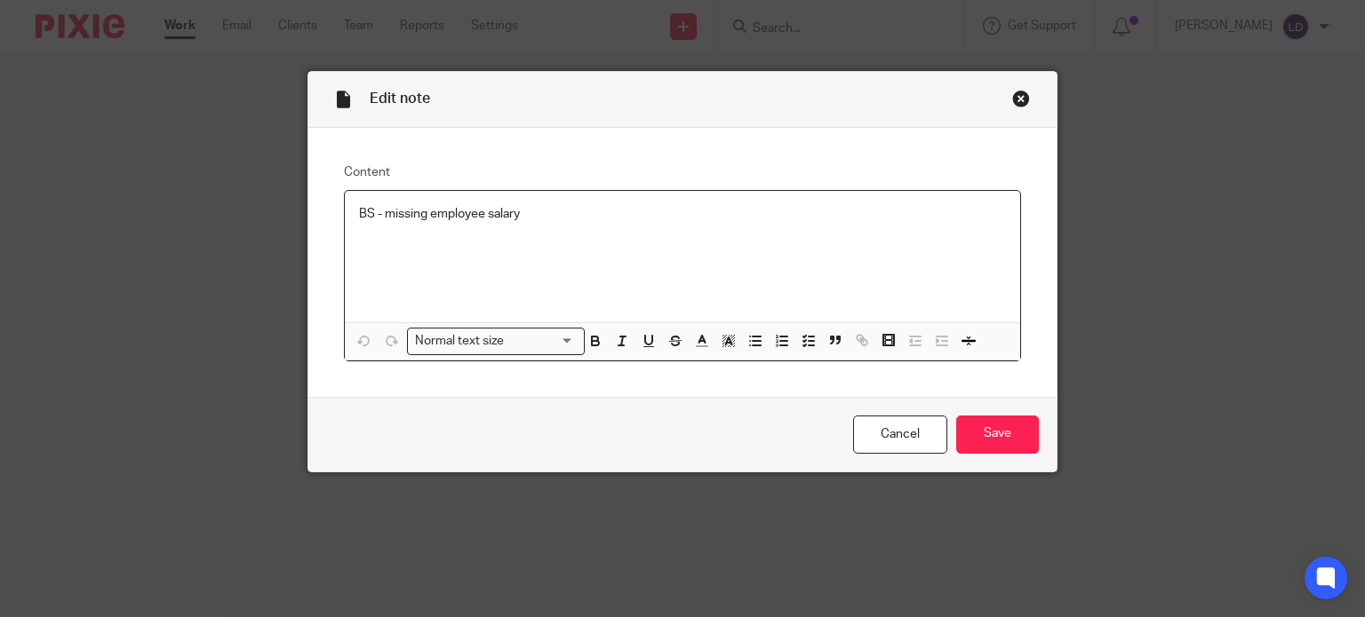
click at [405, 209] on p "BS - missing employee salary" at bounding box center [683, 214] width 648 height 18
click at [443, 219] on p "BS - overpaid employee salary" at bounding box center [683, 214] width 648 height 18
click at [444, 219] on p "BS - overpaid employee salary" at bounding box center [683, 214] width 648 height 18
click at [532, 215] on p "BS - overpaid Talip Ucar salary" at bounding box center [683, 214] width 648 height 18
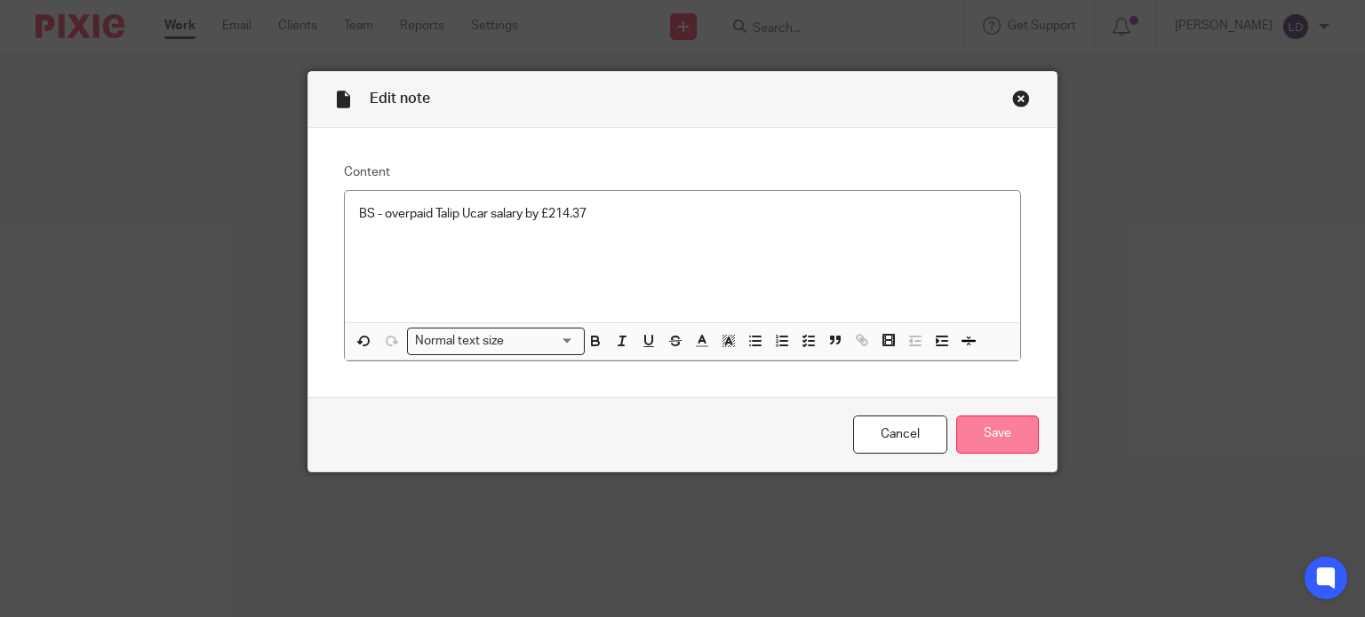
click at [985, 437] on input "Save" at bounding box center [997, 435] width 83 height 38
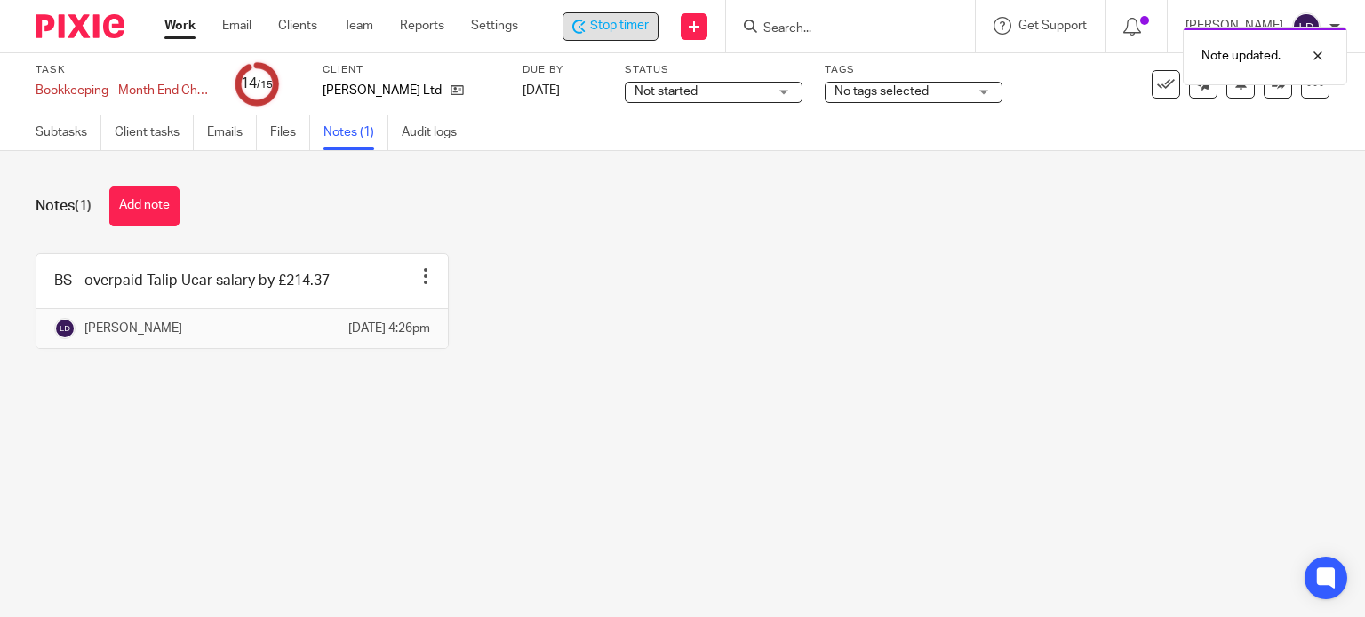
click at [577, 31] on icon at bounding box center [577, 27] width 10 height 14
click at [1198, 31] on p "[PERSON_NAME]" at bounding box center [1237, 26] width 98 height 18
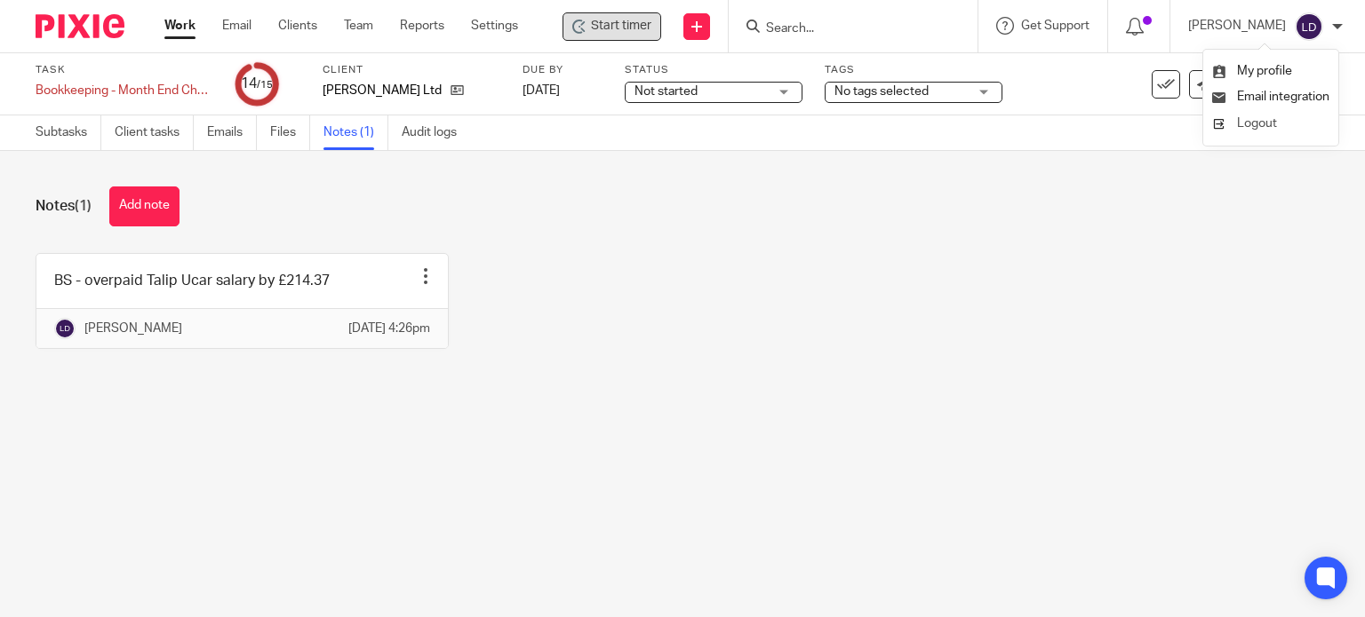
click at [1225, 122] on li "Logout" at bounding box center [1270, 124] width 117 height 26
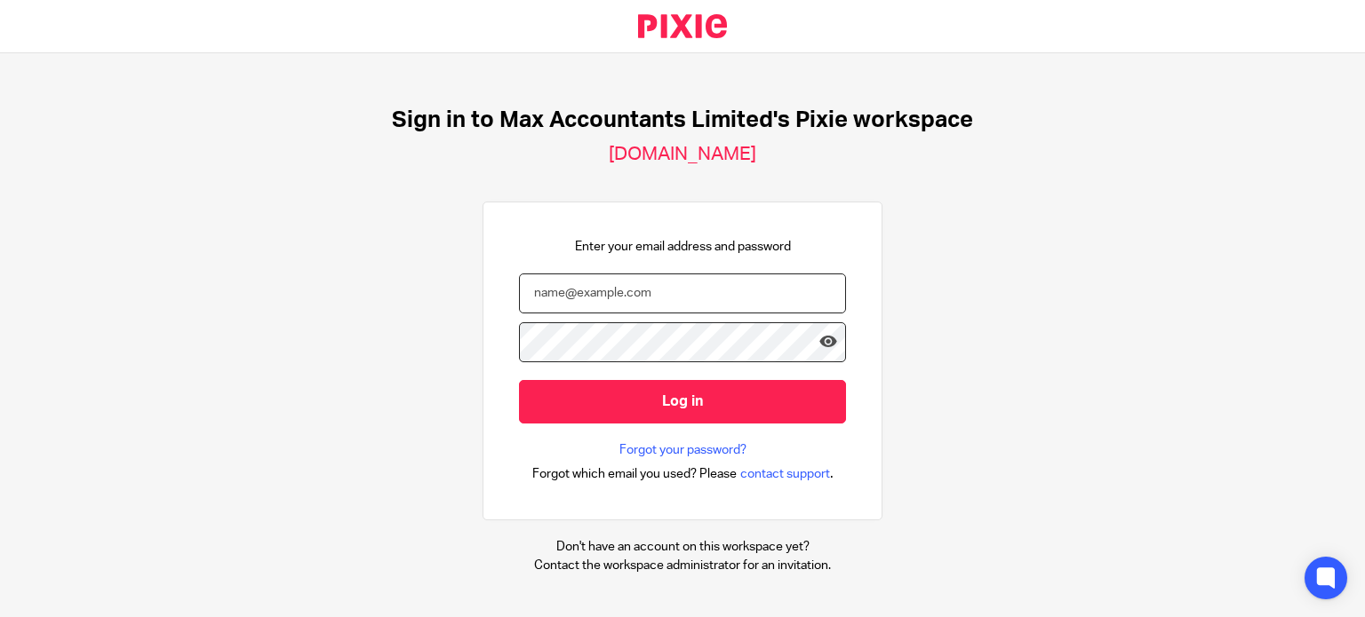
type input "[PERSON_NAME][EMAIL_ADDRESS][DOMAIN_NAME]"
